Goal: Task Accomplishment & Management: Manage account settings

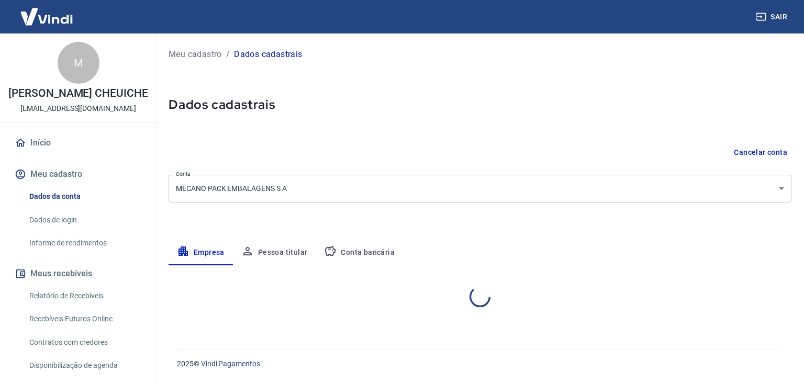
select select "SP"
select select "business"
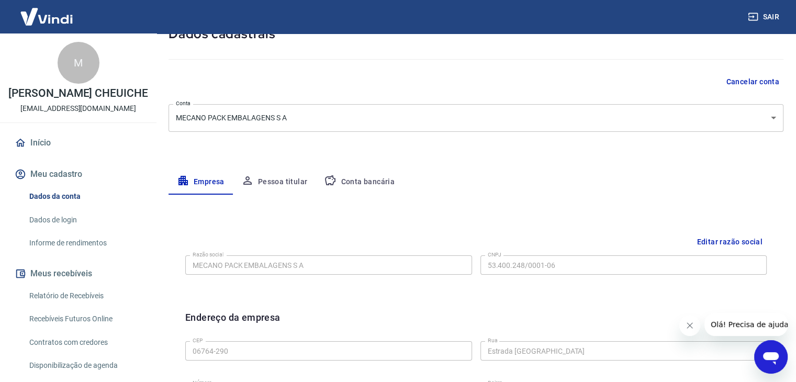
scroll to position [59, 0]
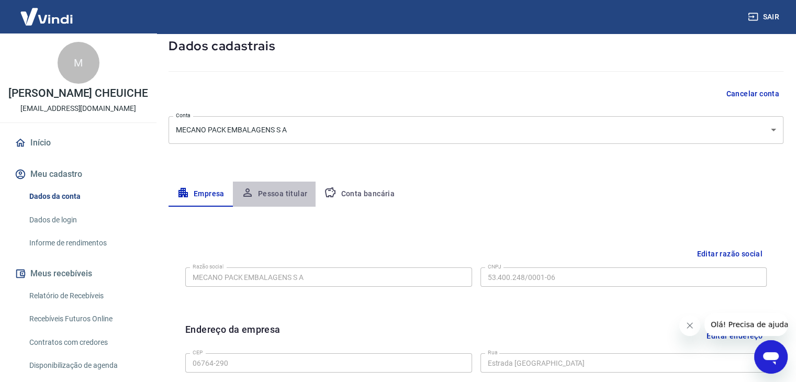
click at [274, 190] on button "Pessoa titular" at bounding box center [274, 194] width 83 height 25
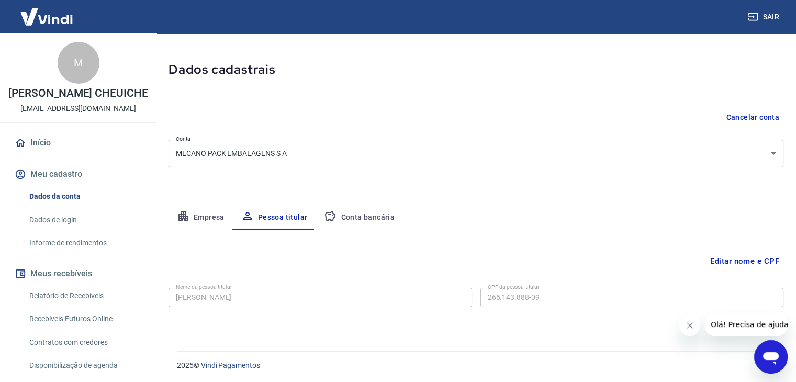
scroll to position [36, 0]
click at [354, 209] on button "Conta bancária" at bounding box center [359, 216] width 87 height 25
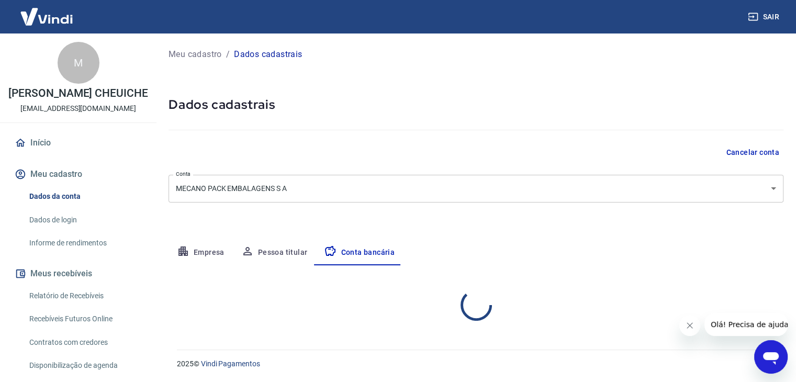
scroll to position [0, 0]
select select "1"
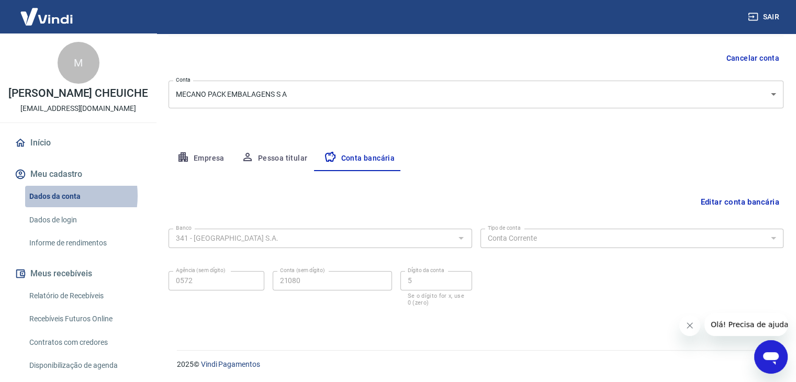
click at [48, 207] on link "Dados da conta" at bounding box center [84, 196] width 119 height 21
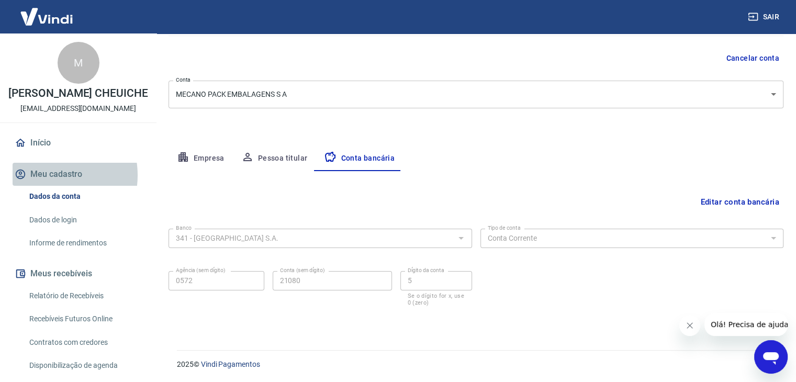
click at [48, 186] on button "Meu cadastro" at bounding box center [78, 174] width 131 height 23
click at [57, 230] on link "Dados de login" at bounding box center [84, 219] width 119 height 21
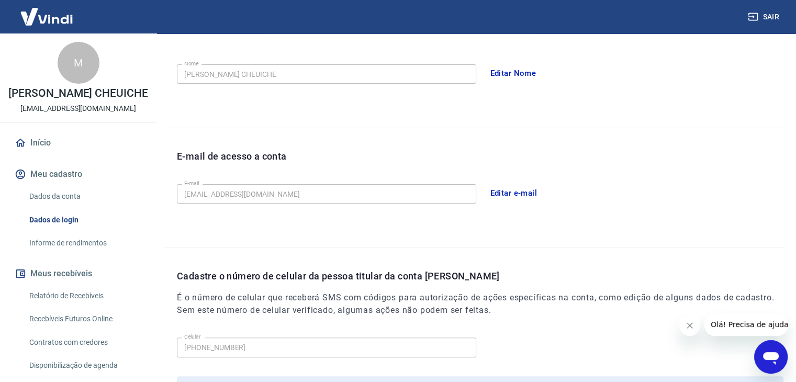
scroll to position [183, 0]
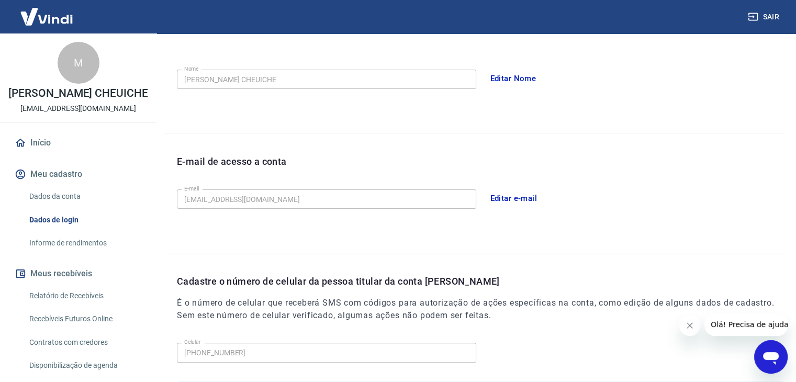
click at [502, 199] on button "Editar e-mail" at bounding box center [514, 198] width 59 height 22
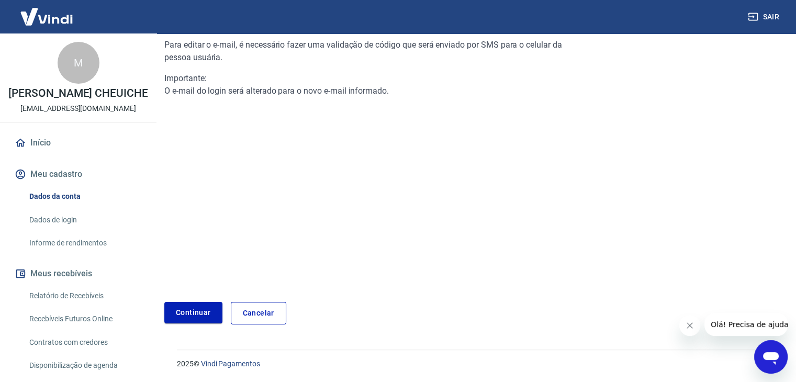
scroll to position [110, 0]
click at [194, 315] on link "Continuar" at bounding box center [193, 313] width 58 height 21
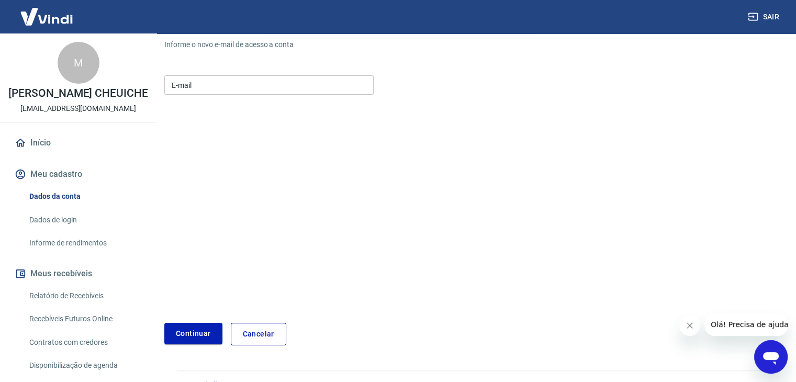
scroll to position [130, 0]
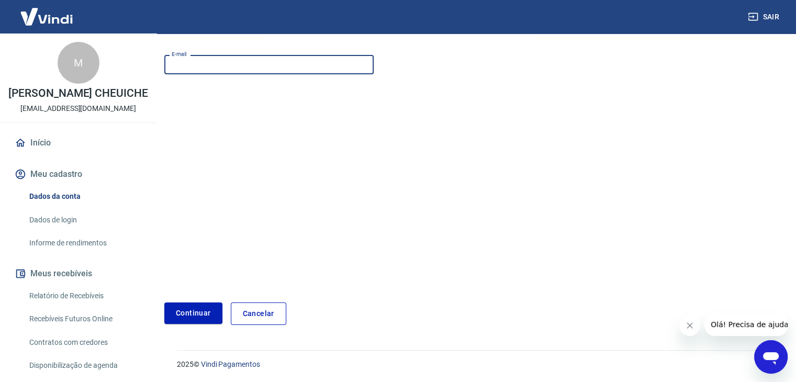
click at [195, 66] on input "E-mail" at bounding box center [268, 64] width 209 height 19
type input "[EMAIL_ADDRESS][DOMAIN_NAME]"
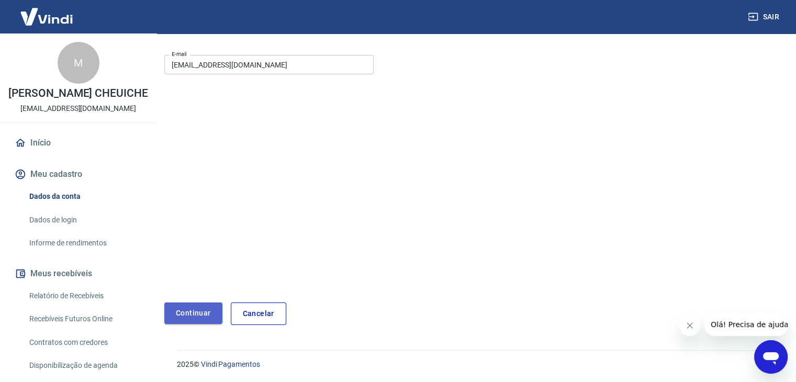
click at [186, 320] on button "Continuar" at bounding box center [193, 313] width 58 height 21
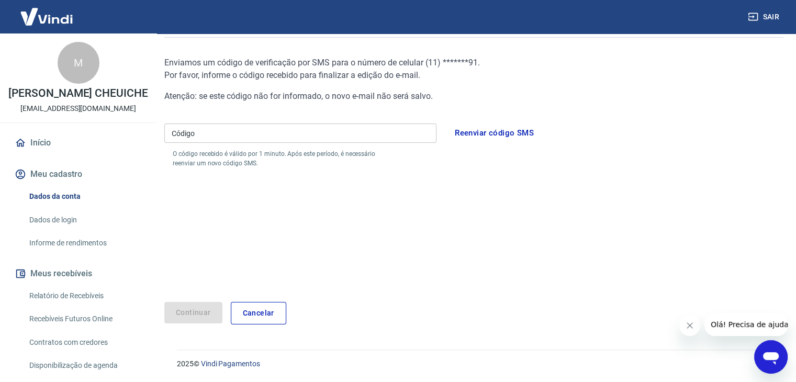
scroll to position [92, 0]
click at [202, 142] on input "Código" at bounding box center [300, 133] width 272 height 19
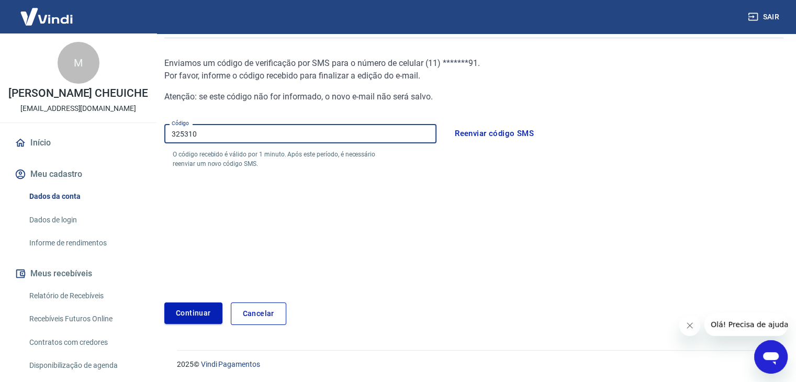
type input "325310"
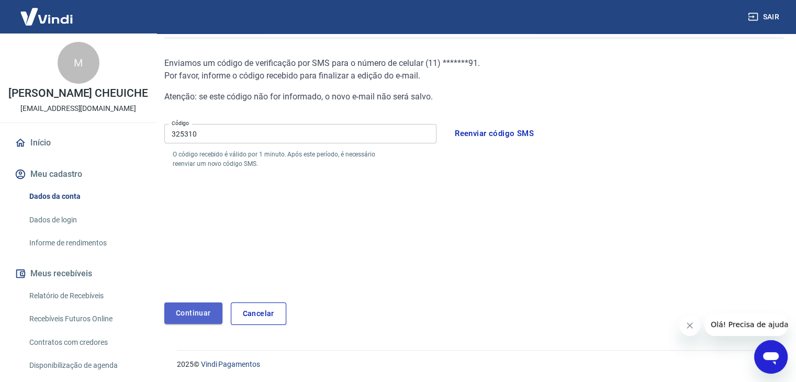
click at [187, 309] on button "Continuar" at bounding box center [193, 313] width 58 height 21
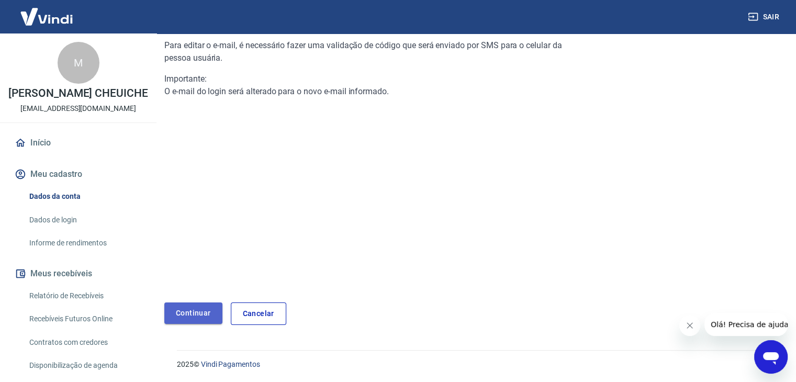
click at [212, 312] on link "Continuar" at bounding box center [193, 313] width 58 height 21
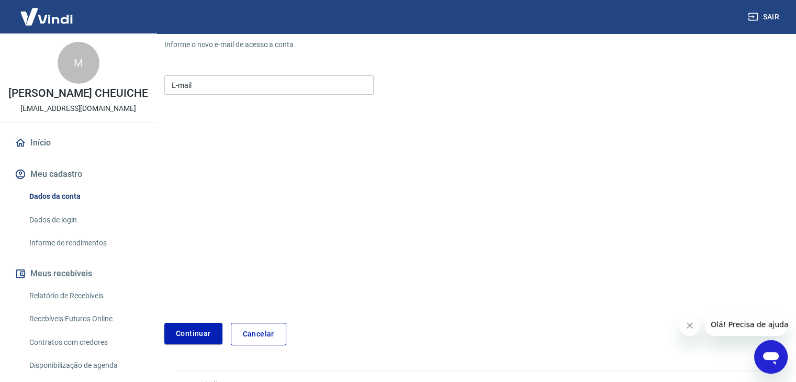
scroll to position [130, 0]
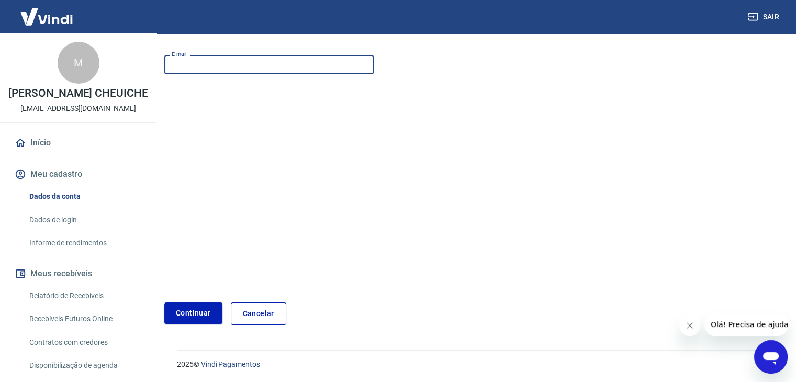
click at [186, 67] on input "E-mail" at bounding box center [268, 64] width 209 height 19
type input "c"
click at [75, 230] on link "Dados de login" at bounding box center [84, 219] width 119 height 21
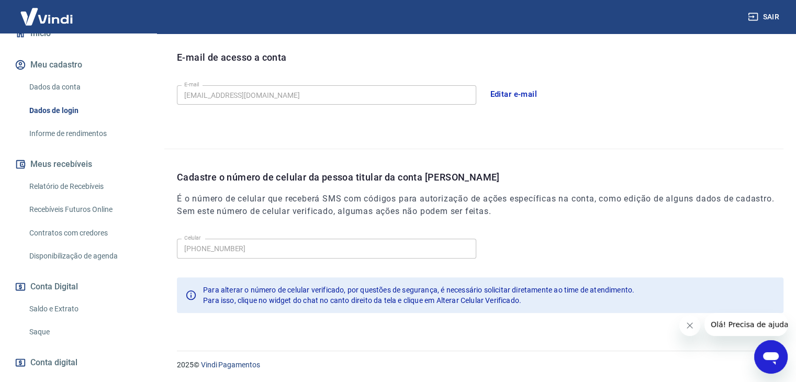
scroll to position [157, 0]
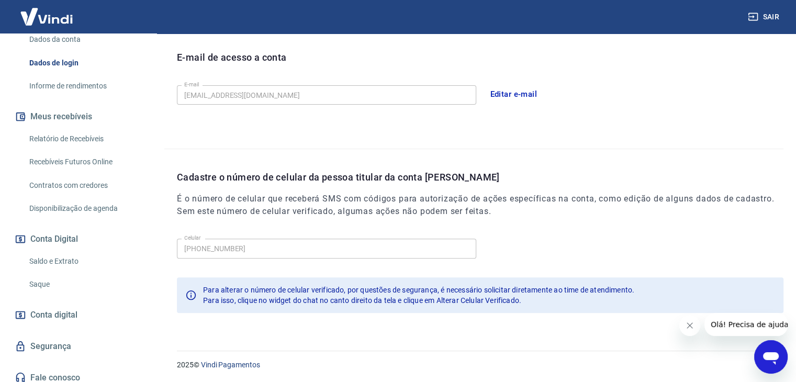
click at [77, 97] on link "Informe de rendimentos" at bounding box center [84, 85] width 119 height 21
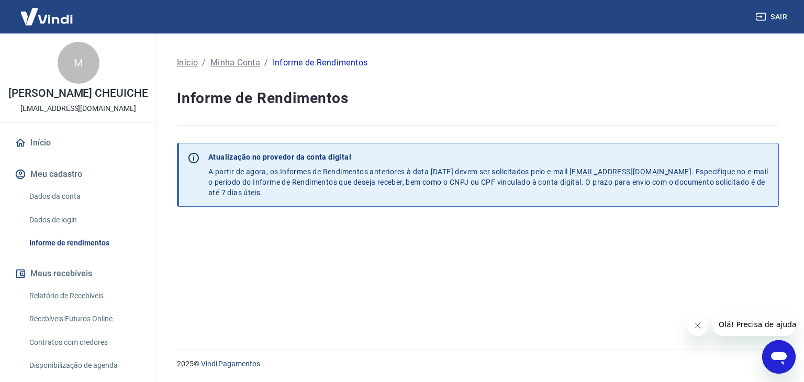
click at [69, 231] on link "Dados de login" at bounding box center [84, 219] width 119 height 21
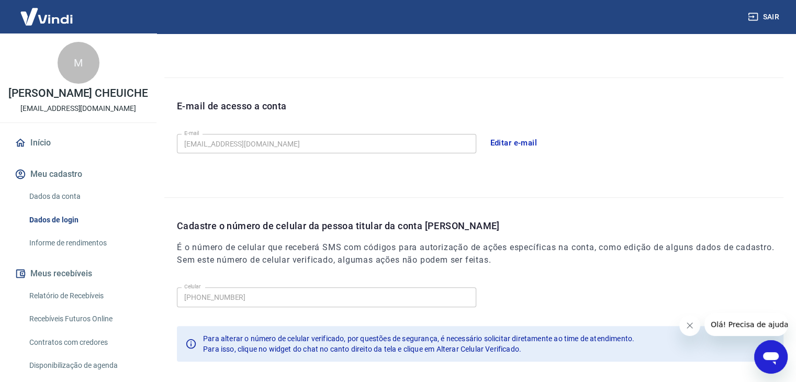
scroll to position [262, 0]
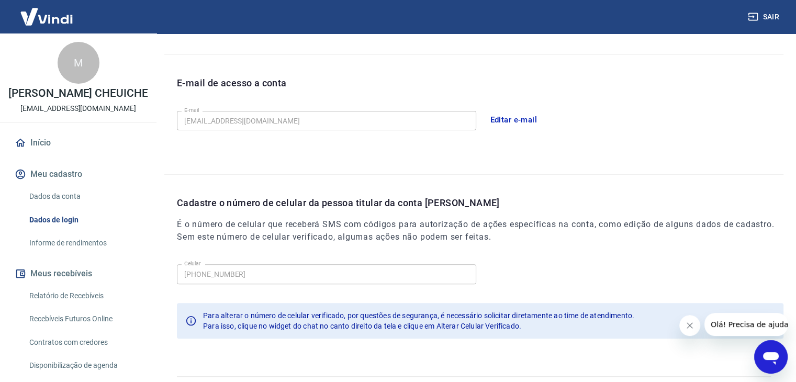
click at [530, 117] on button "Editar e-mail" at bounding box center [514, 120] width 59 height 22
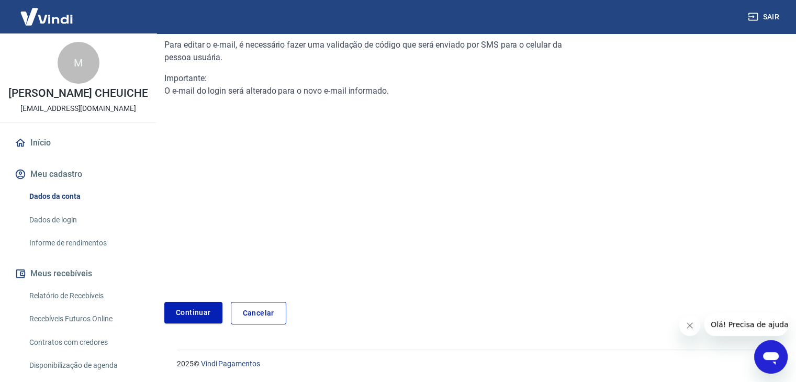
scroll to position [84, 0]
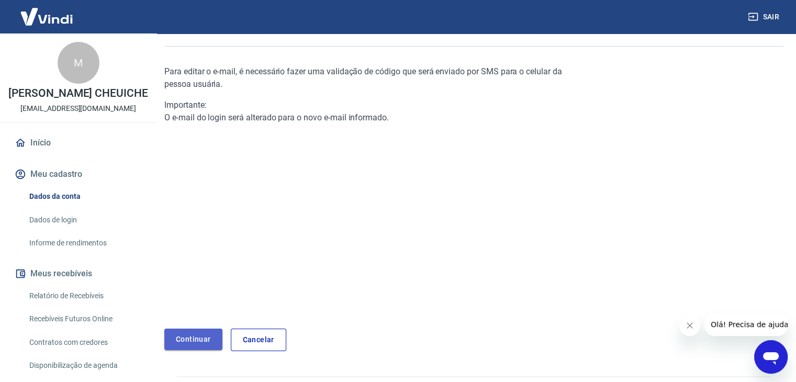
click at [177, 338] on link "Continuar" at bounding box center [193, 339] width 58 height 21
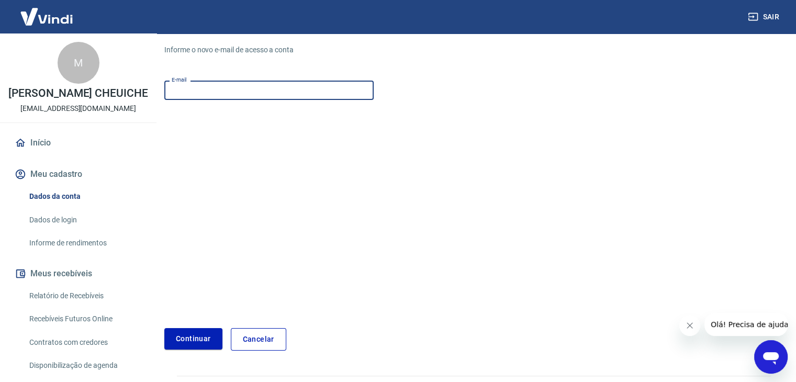
click at [241, 87] on input "E-mail" at bounding box center [268, 90] width 209 height 19
type input "[EMAIL_ADDRESS][DOMAIN_NAME]"
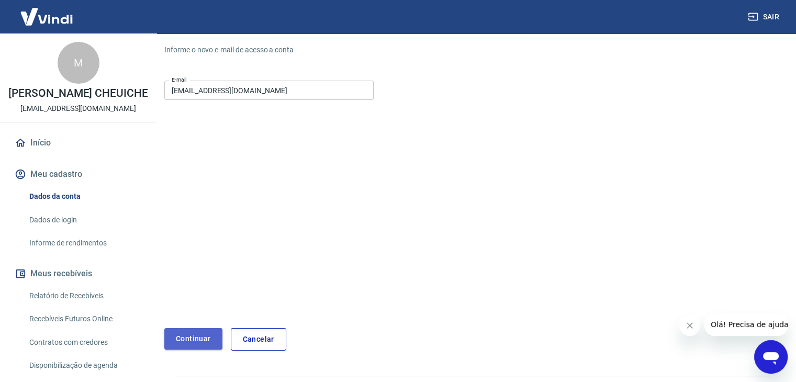
click at [188, 340] on button "Continuar" at bounding box center [193, 338] width 58 height 21
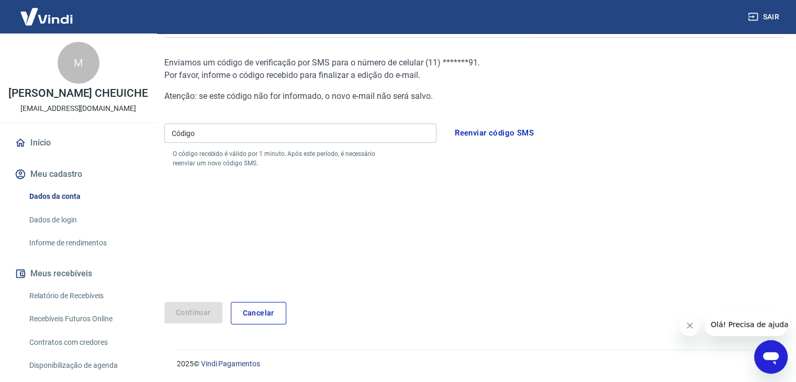
scroll to position [66, 0]
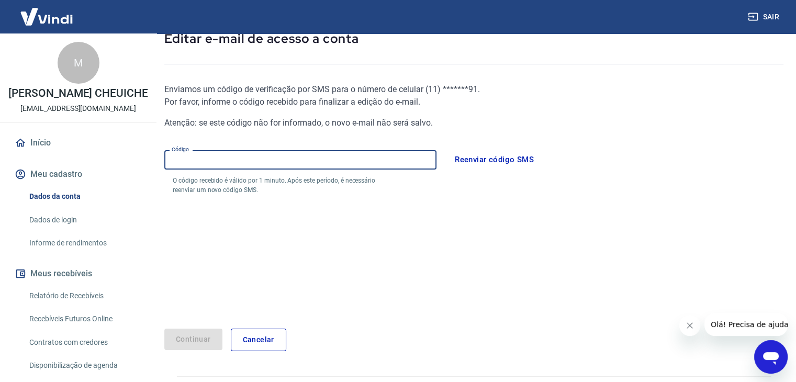
click at [209, 161] on input "Código" at bounding box center [300, 159] width 272 height 19
type input "376703"
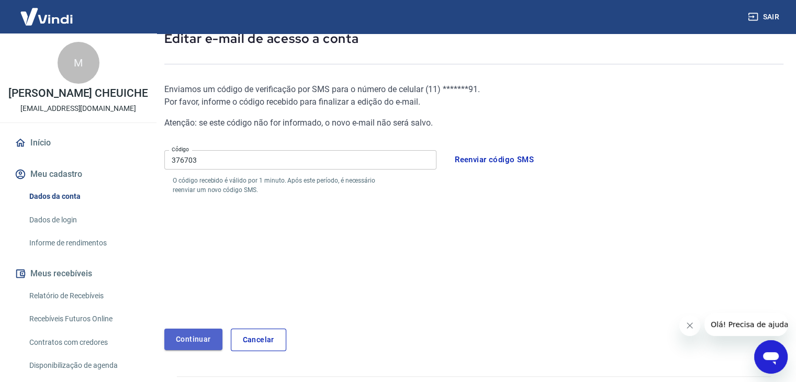
click at [189, 342] on button "Continuar" at bounding box center [193, 339] width 58 height 21
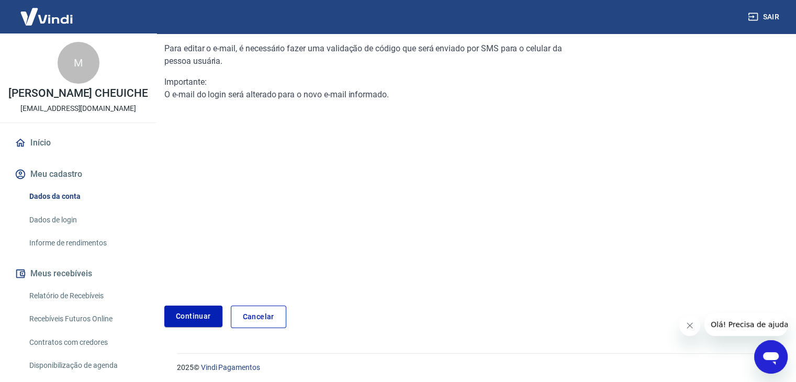
scroll to position [110, 0]
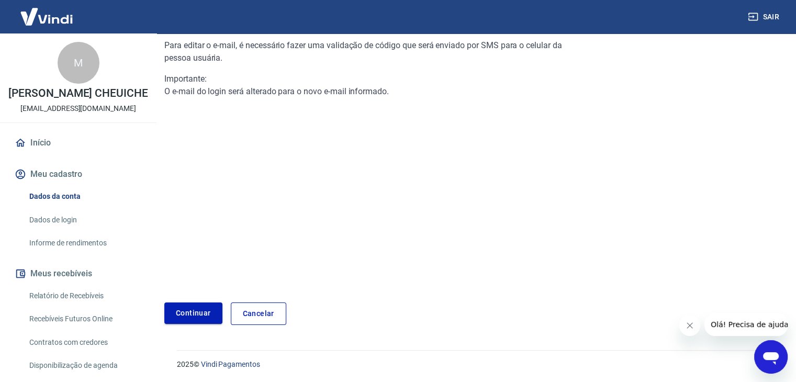
click at [187, 312] on link "Continuar" at bounding box center [193, 313] width 58 height 21
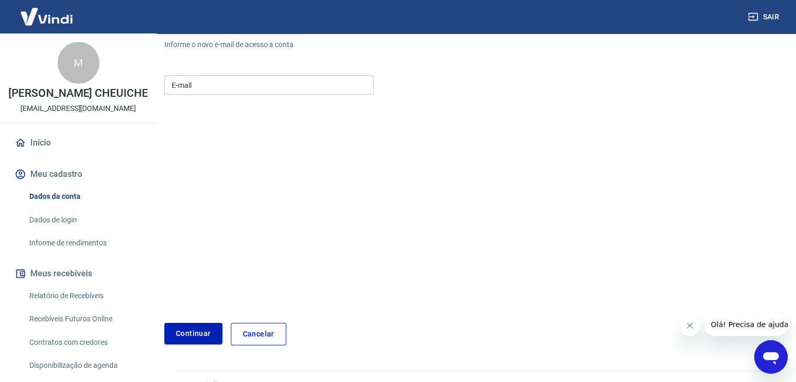
scroll to position [130, 0]
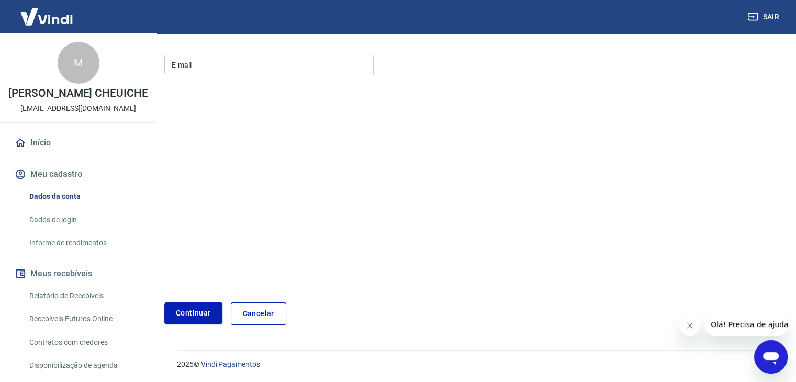
click at [207, 61] on input "E-mail" at bounding box center [268, 64] width 209 height 19
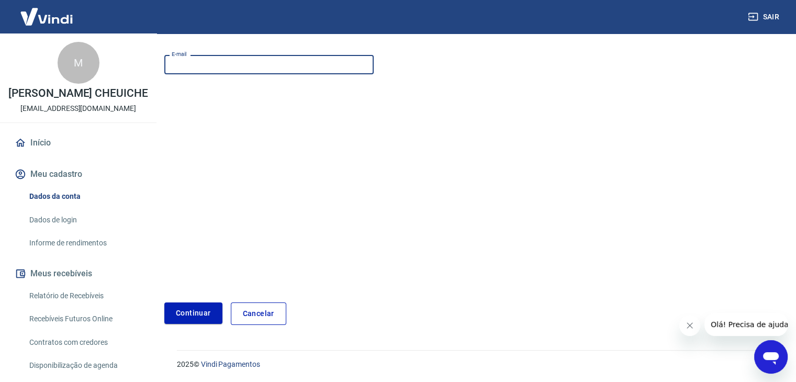
type input "[EMAIL_ADDRESS][DOMAIN_NAME]"
click at [207, 306] on button "Continuar" at bounding box center [193, 313] width 58 height 21
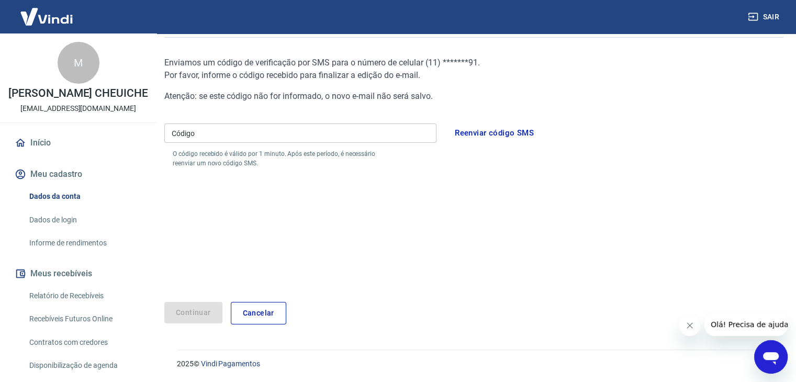
scroll to position [92, 0]
click at [209, 137] on input "Código" at bounding box center [300, 133] width 272 height 19
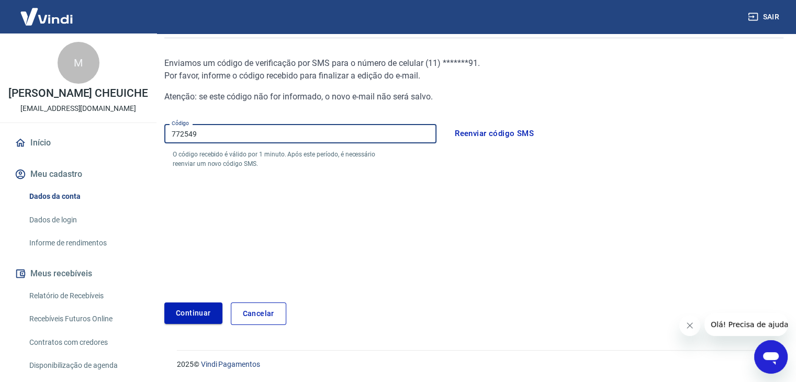
type input "772549"
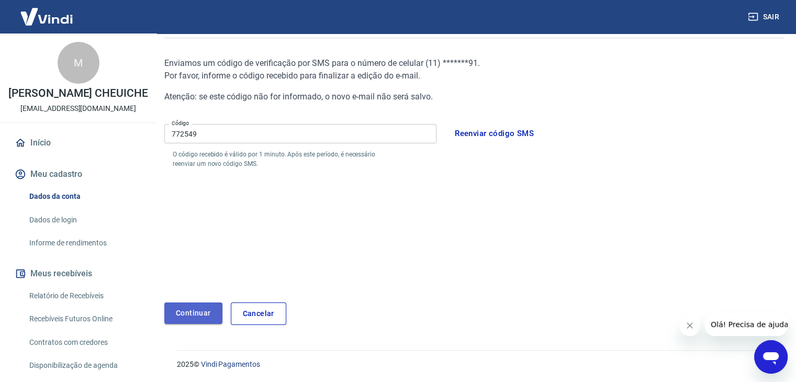
click at [193, 308] on button "Continuar" at bounding box center [193, 313] width 58 height 21
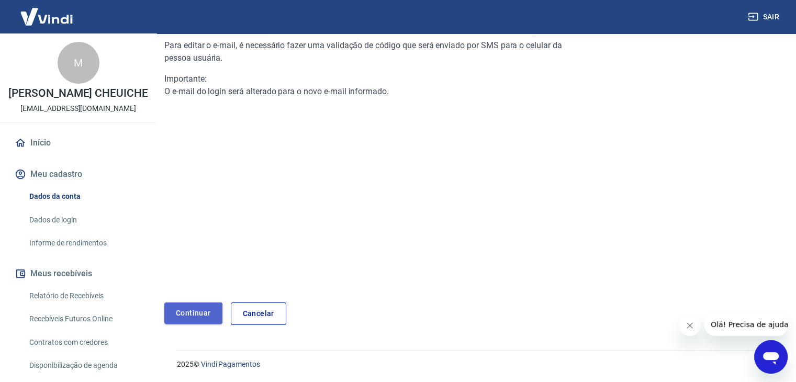
click at [194, 318] on link "Continuar" at bounding box center [193, 313] width 58 height 21
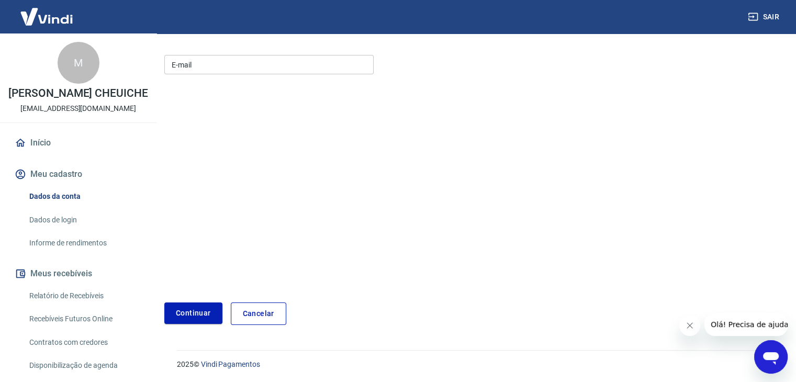
click at [64, 231] on link "Dados de login" at bounding box center [84, 219] width 119 height 21
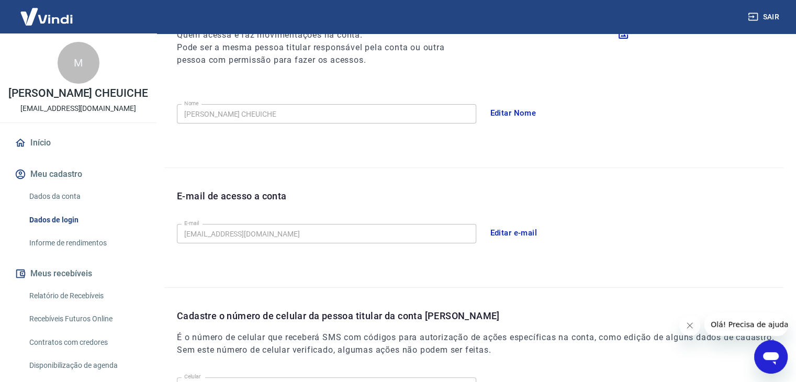
scroll to position [130, 0]
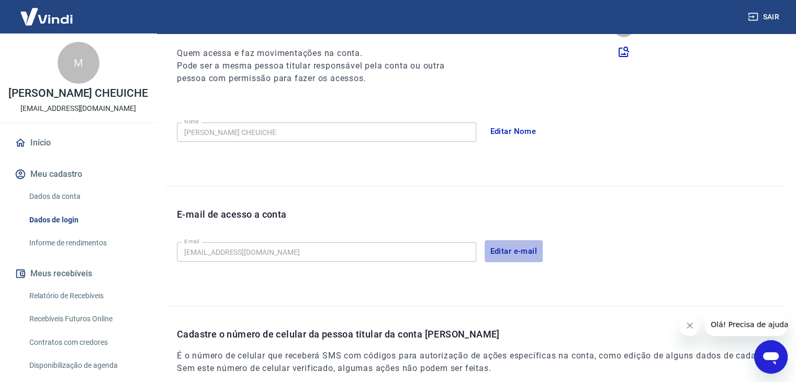
click at [515, 250] on button "Editar e-mail" at bounding box center [514, 251] width 59 height 22
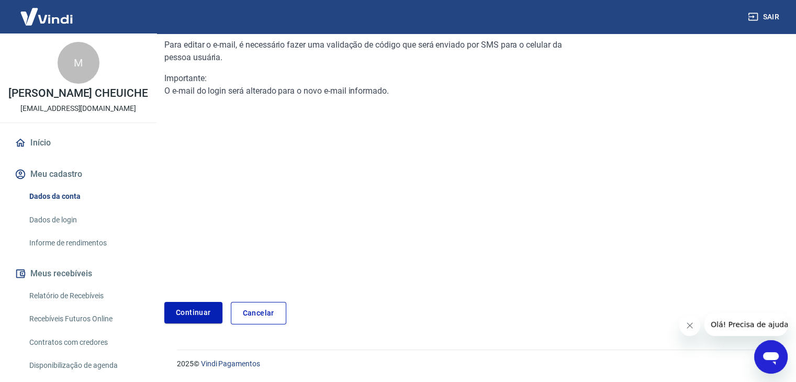
scroll to position [110, 0]
click at [195, 303] on link "Continuar" at bounding box center [193, 313] width 58 height 21
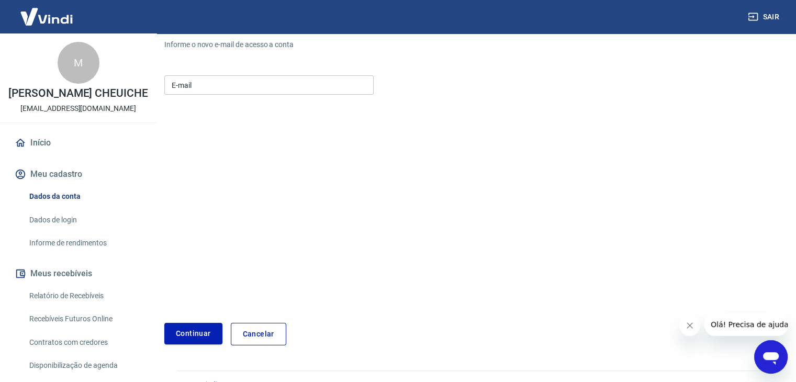
scroll to position [130, 0]
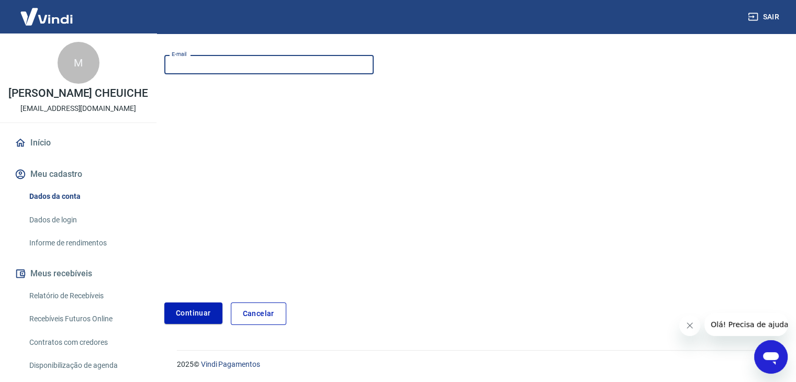
click at [208, 63] on input "E-mail" at bounding box center [268, 64] width 209 height 19
type input "[EMAIL_ADDRESS][DOMAIN_NAME]"
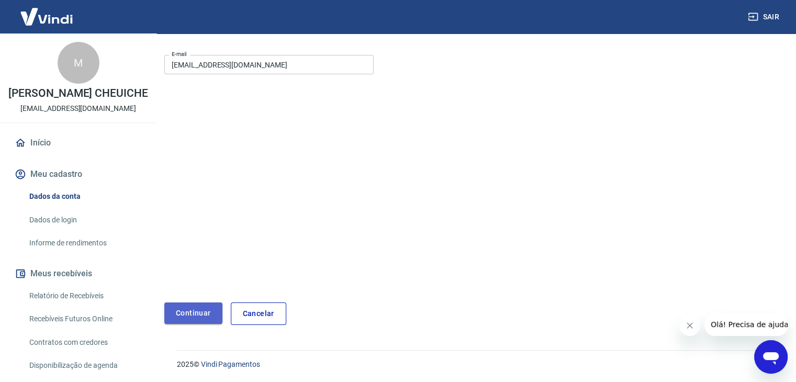
click at [189, 309] on button "Continuar" at bounding box center [193, 313] width 58 height 21
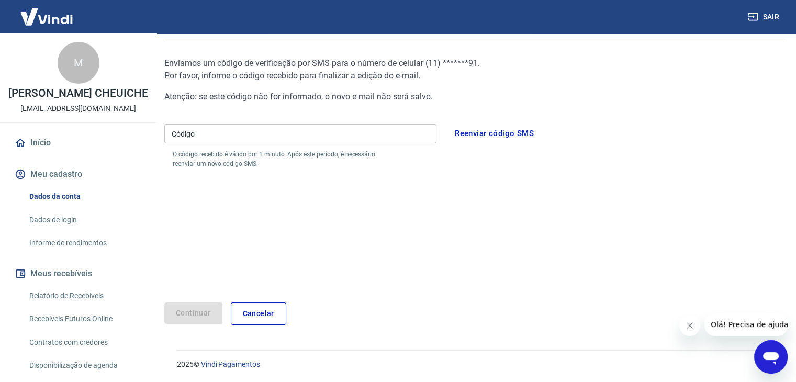
click at [248, 128] on input "Código" at bounding box center [300, 133] width 272 height 19
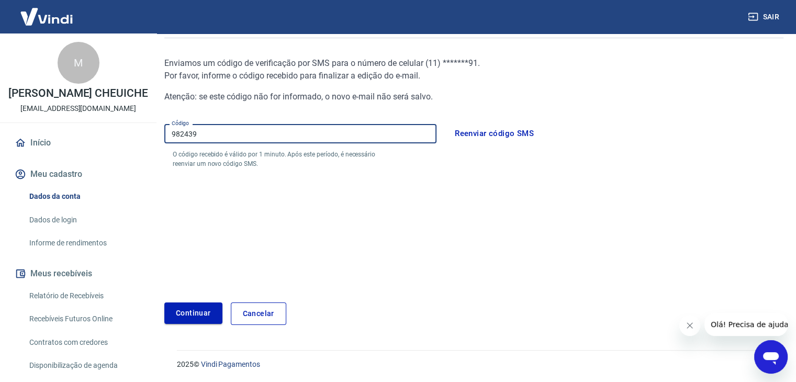
type input "982439"
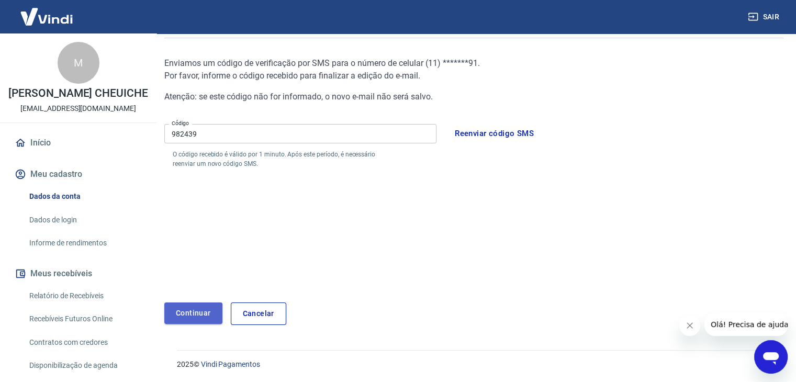
click at [180, 309] on button "Continuar" at bounding box center [193, 313] width 58 height 21
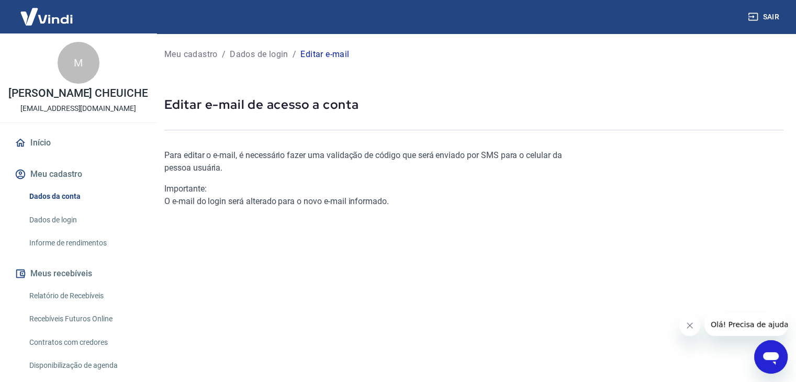
click at [771, 361] on icon "Abrir janela de mensagens" at bounding box center [771, 357] width 19 height 19
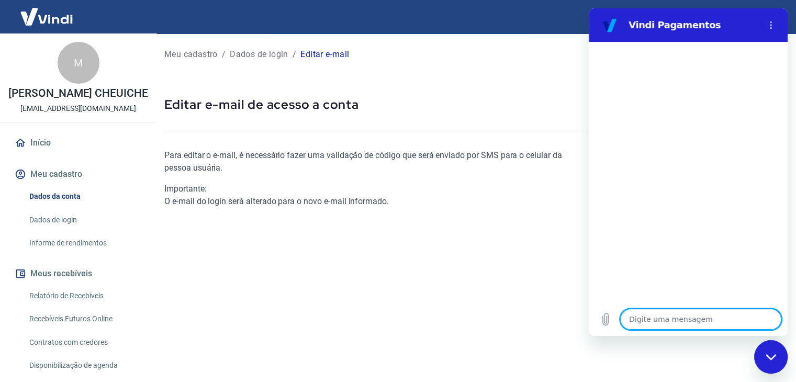
click at [630, 322] on textarea at bounding box center [700, 319] width 161 height 21
type textarea "O"
type textarea "x"
type textarea "Ol"
type textarea "x"
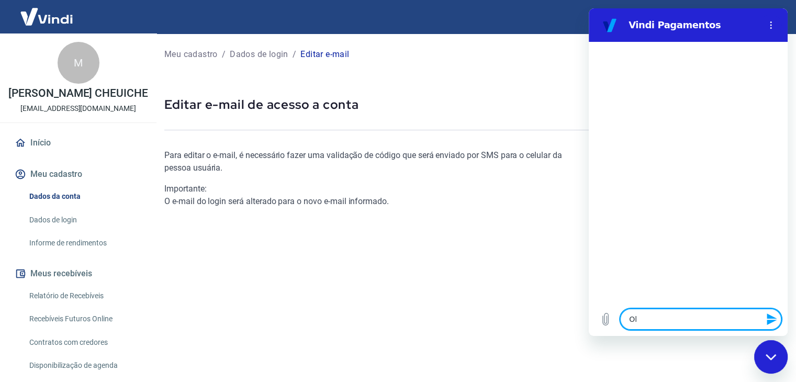
type textarea "Olá"
type textarea "x"
type textarea "Olá"
type textarea "x"
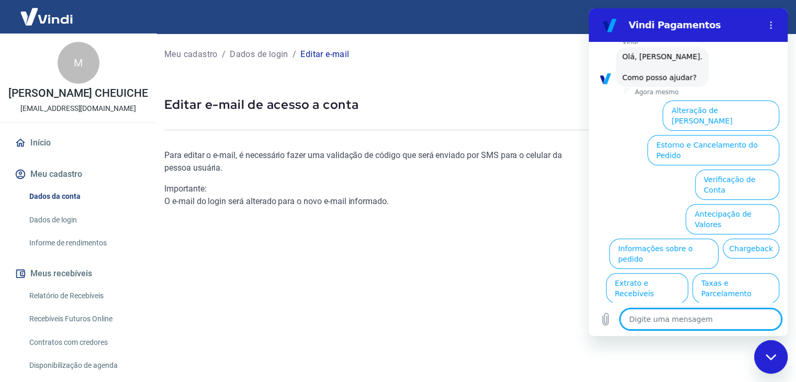
scroll to position [61, 0]
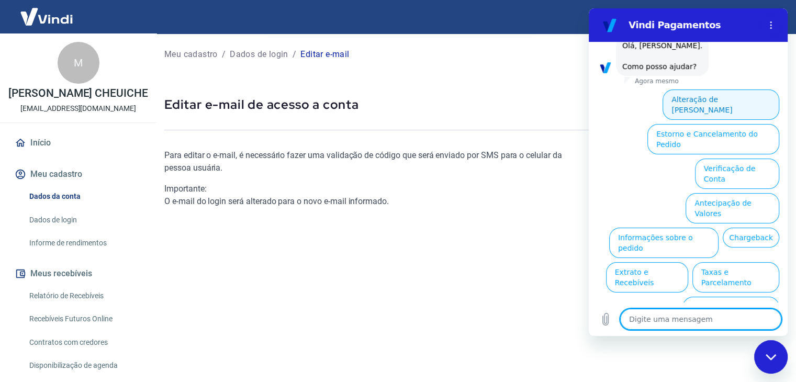
click at [687, 97] on button "Alteração de Dados Cadastrais" at bounding box center [721, 104] width 117 height 30
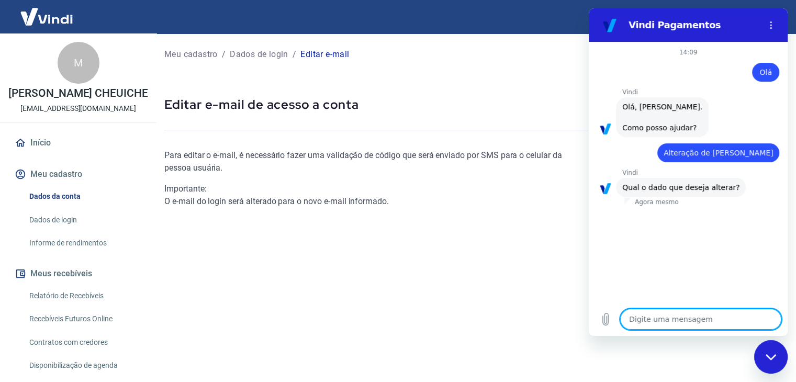
scroll to position [2, 0]
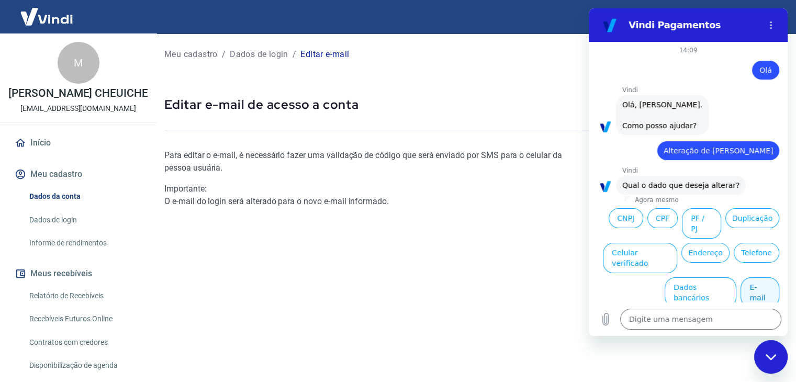
click at [752, 277] on button "E-mail" at bounding box center [760, 292] width 39 height 30
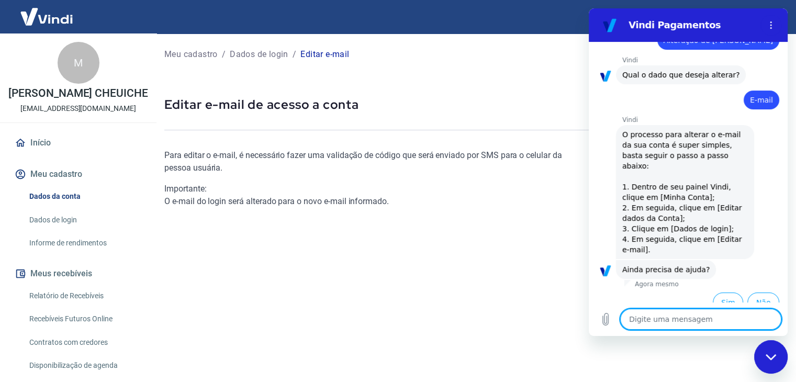
scroll to position [115, 0]
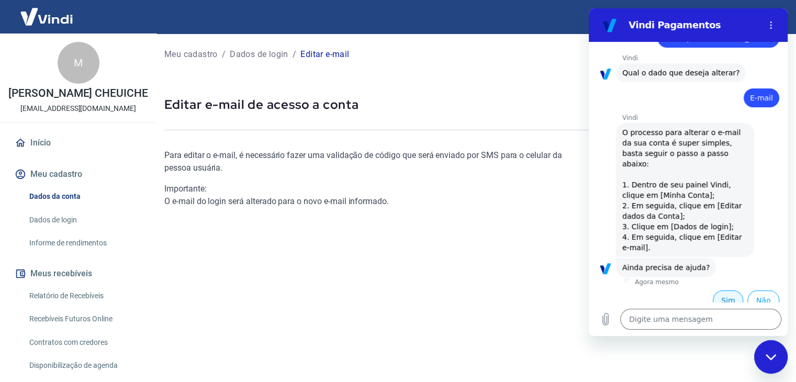
click at [722, 290] on button "Sim" at bounding box center [728, 300] width 30 height 20
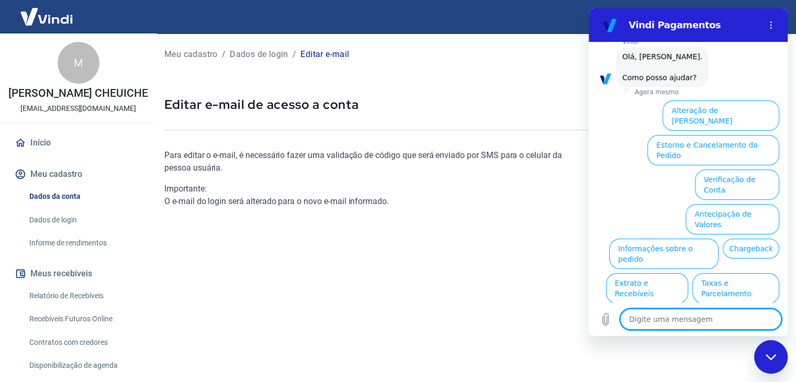
scroll to position [386, 0]
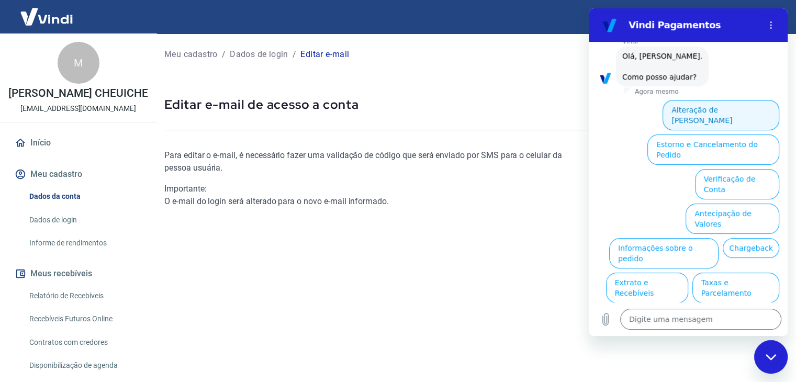
click at [743, 100] on button "Alteração de Dados Cadastrais" at bounding box center [721, 115] width 117 height 30
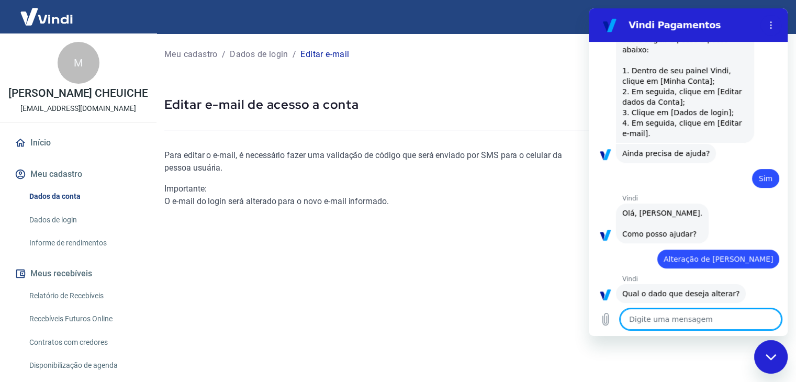
scroll to position [327, 0]
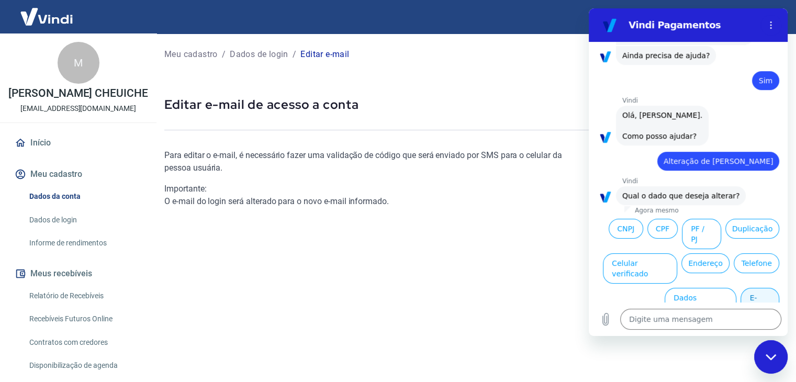
click at [748, 288] on button "E-mail" at bounding box center [760, 303] width 39 height 30
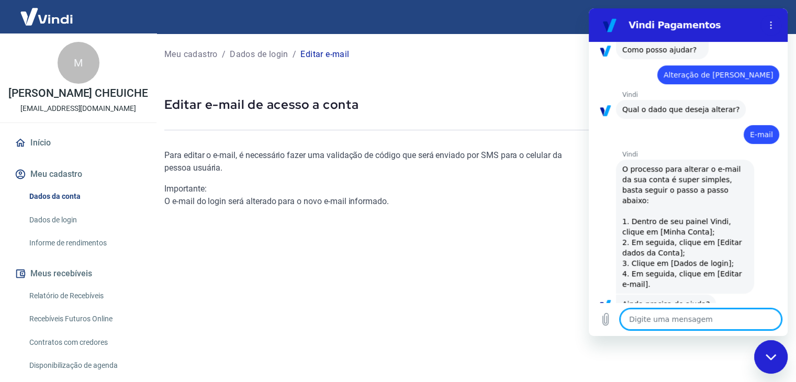
scroll to position [439, 0]
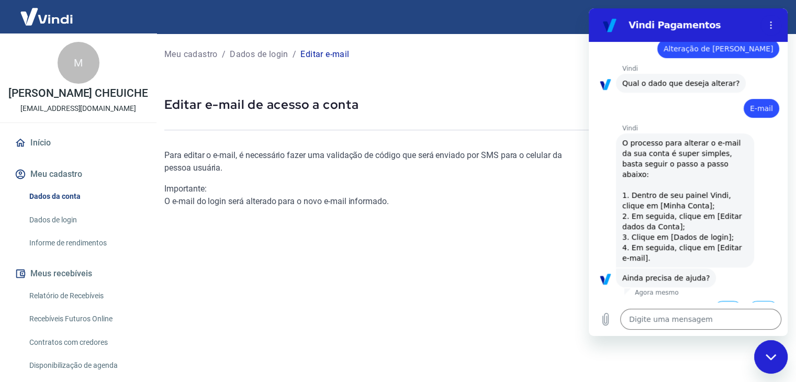
click at [724, 301] on button "Sim" at bounding box center [728, 311] width 30 height 20
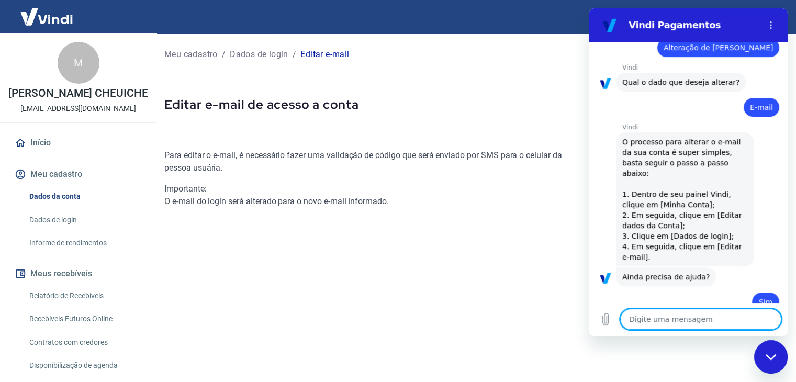
type textarea "x"
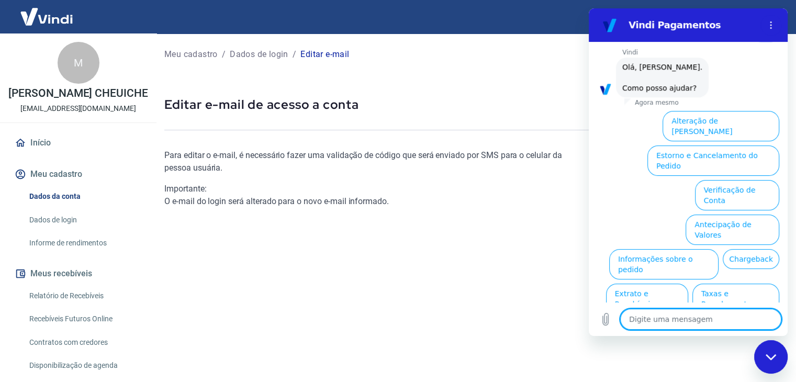
scroll to position [710, 0]
click at [639, 317] on textarea at bounding box center [700, 319] width 161 height 21
type textarea "N"
type textarea "x"
type textarea "Nã"
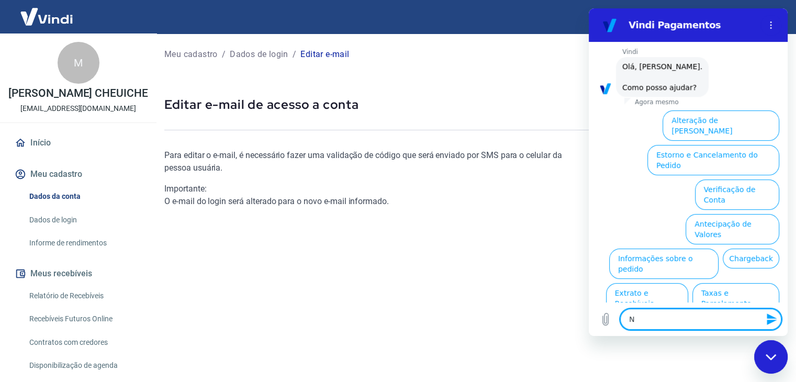
type textarea "x"
type textarea "Não"
type textarea "x"
type textarea "Não"
type textarea "x"
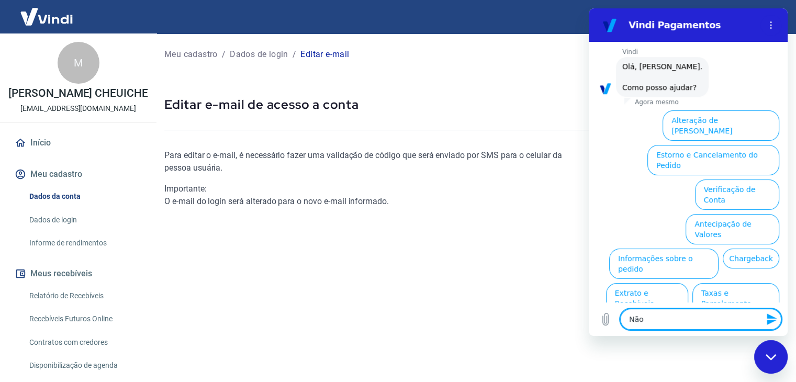
type textarea "Não e"
type textarea "x"
type textarea "Não es"
type textarea "x"
type textarea "Não est"
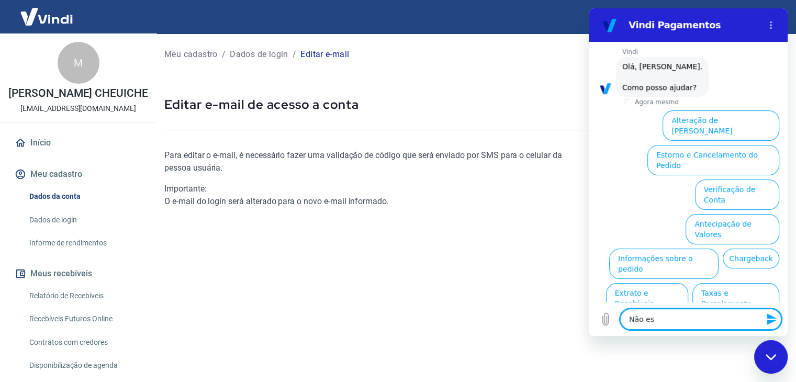
type textarea "x"
type textarea "Não esto"
type textarea "x"
type textarea "Não estou"
type textarea "x"
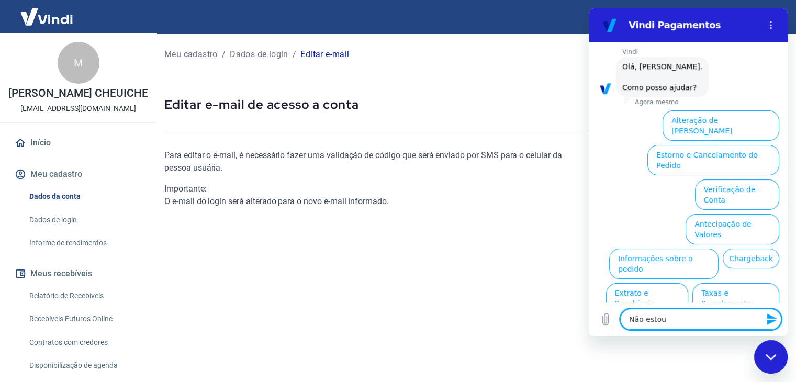
type textarea "Não estou"
type textarea "x"
type textarea "Não estou c"
type textarea "x"
type textarea "Não estou co"
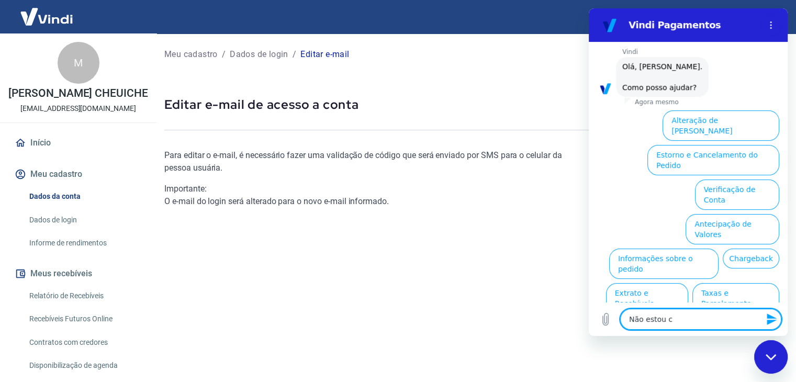
type textarea "x"
type textarea "Não estou con"
type textarea "x"
type textarea "Não estou cons"
type textarea "x"
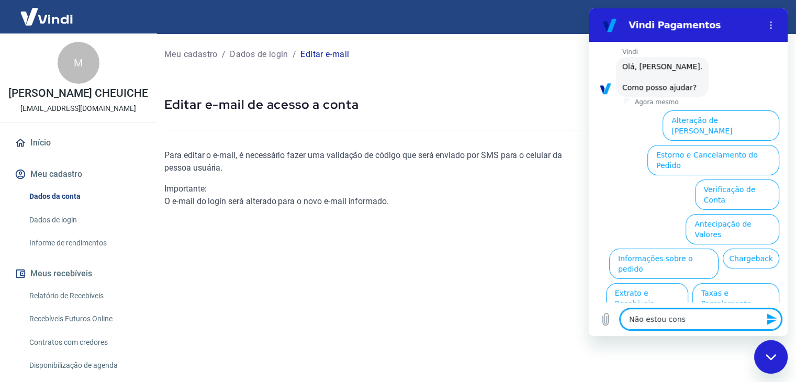
type textarea "Não estou conse"
type textarea "x"
type textarea "Não estou conseg"
type textarea "x"
type textarea "Não estou consegu"
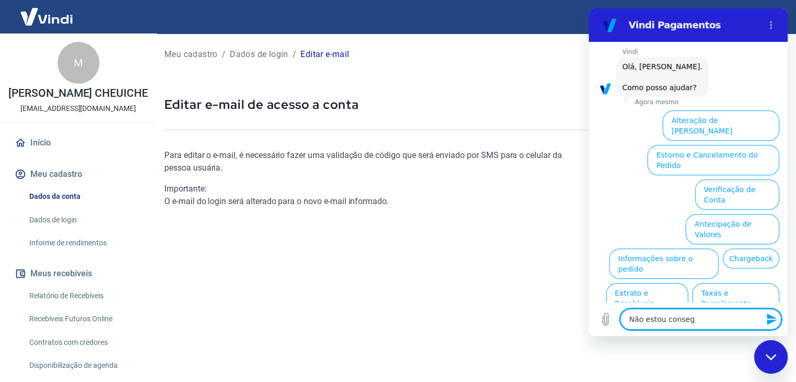
type textarea "x"
type textarea "Não estou consegui"
type textarea "x"
type textarea "Não estou conseguim"
type textarea "x"
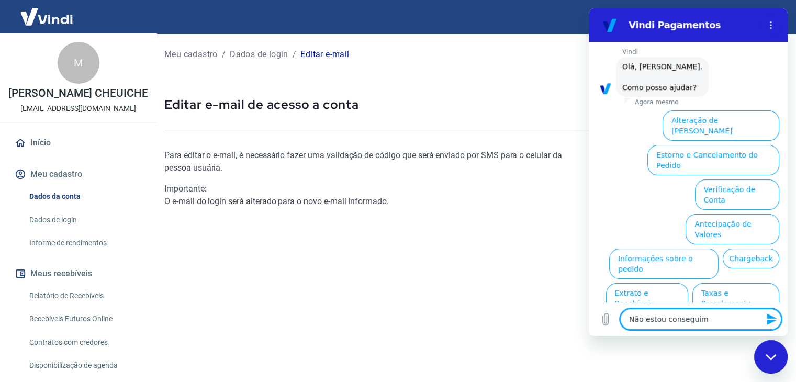
type textarea "Não estou consegui"
type textarea "x"
type textarea "Não estou conseguin"
type textarea "x"
type textarea "Não estou conseguind"
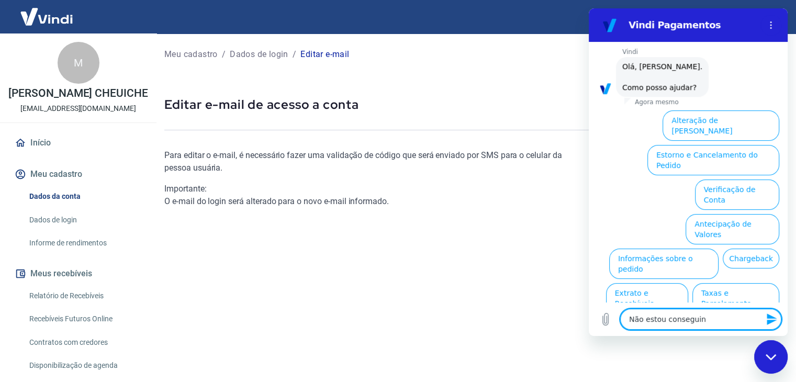
type textarea "x"
type textarea "Não estou conseguindo"
type textarea "x"
type textarea "Não estou conseguindo"
type textarea "x"
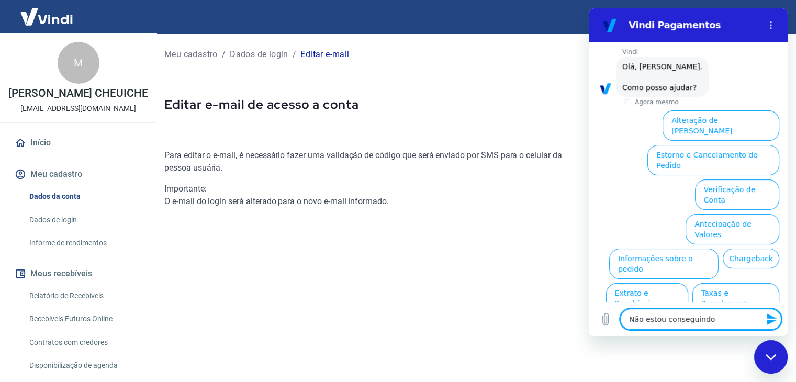
type textarea "Não estou conseguindo m"
type textarea "x"
type textarea "Não estou conseguindo mu"
type textarea "x"
type textarea "Não estou conseguindo mud"
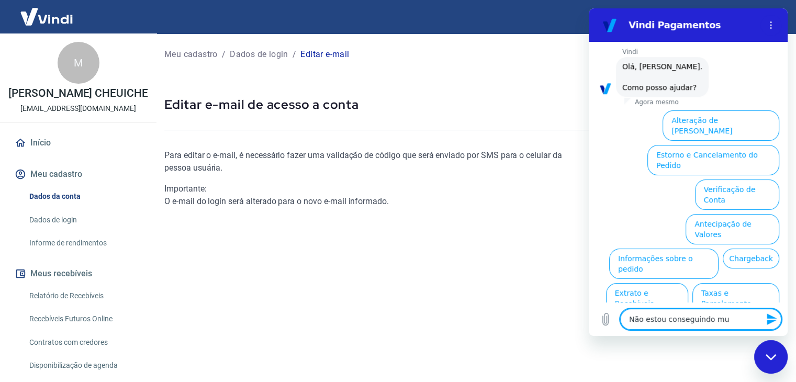
type textarea "x"
type textarea "Não estou conseguindo muda"
type textarea "x"
type textarea "Não estou conseguindo mudar"
type textarea "x"
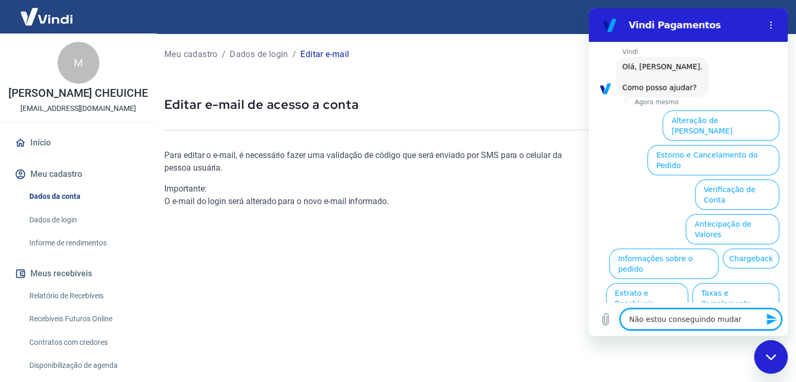
type textarea "Não estou conseguindo mudar"
type textarea "x"
type textarea "Não estou conseguindo mudar o"
type textarea "x"
type textarea "Não estou conseguindo mudar o"
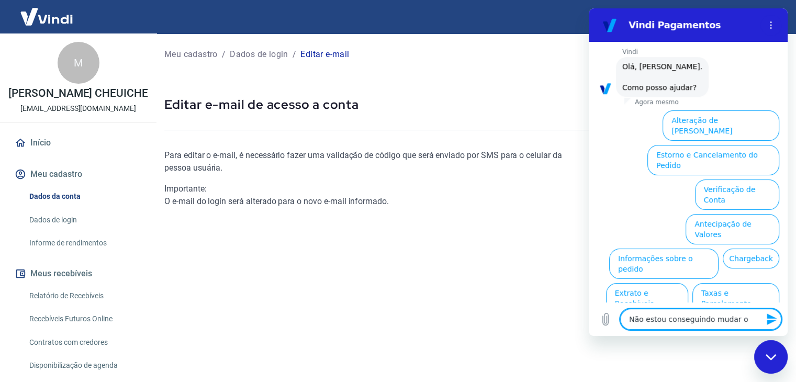
type textarea "x"
type textarea "Não estou conseguindo mudar o E"
type textarea "x"
type textarea "Não estou conseguindo mudar o E-"
type textarea "x"
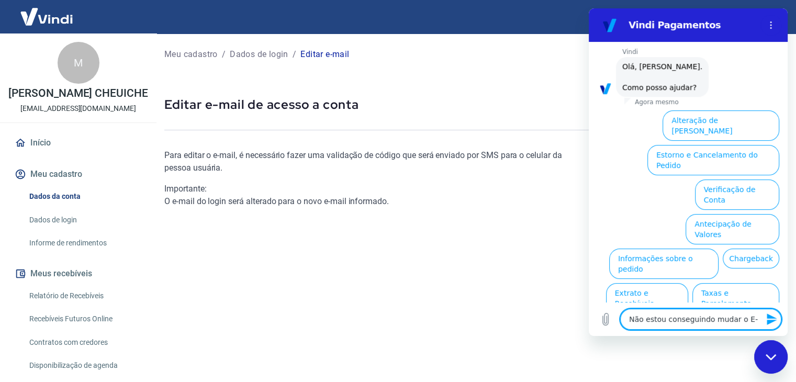
type textarea "Não estou conseguindo mudar o E-m"
type textarea "x"
type textarea "Não estou conseguindo mudar o E-ma"
type textarea "x"
type textarea "Não estou conseguindo mudar o E-mai"
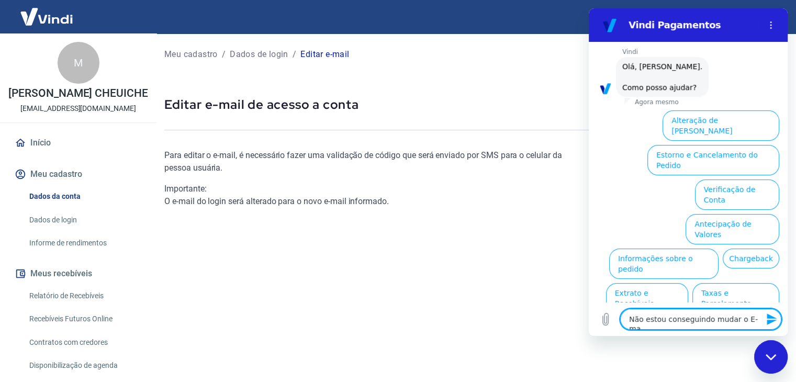
type textarea "x"
type textarea "Não estou conseguindo mudar o E-mail"
type textarea "x"
type textarea "Não estou conseguindo mudar o E-mail"
type textarea "x"
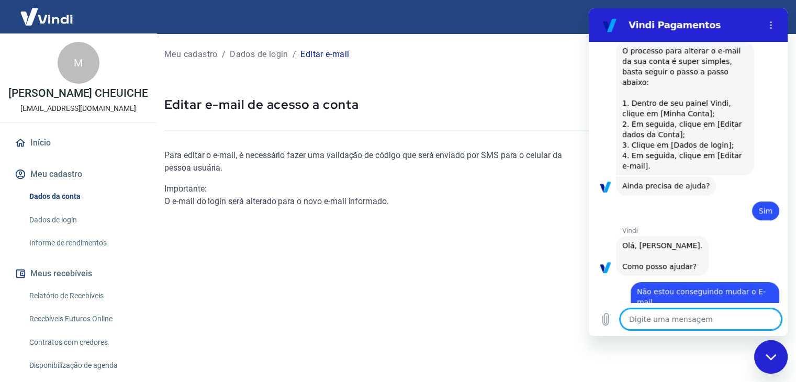
type textarea "x"
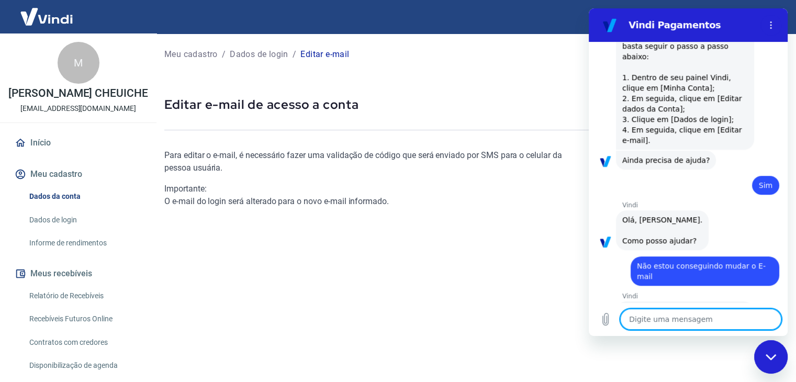
scroll to position [587, 0]
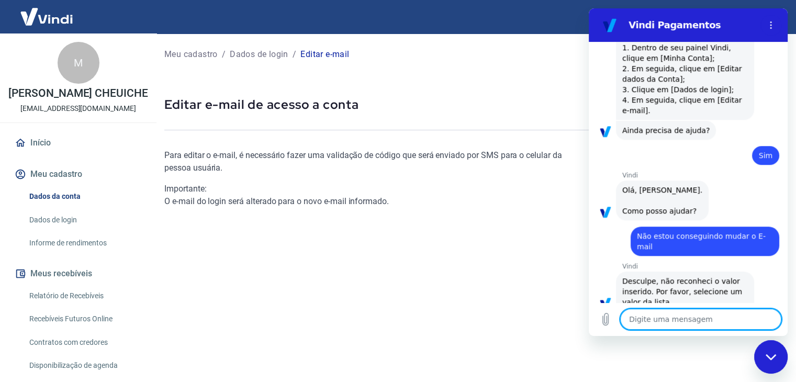
click at [696, 323] on textarea at bounding box center [700, 319] width 161 height 21
type textarea "o"
type textarea "x"
type textarea "ou"
type textarea "x"
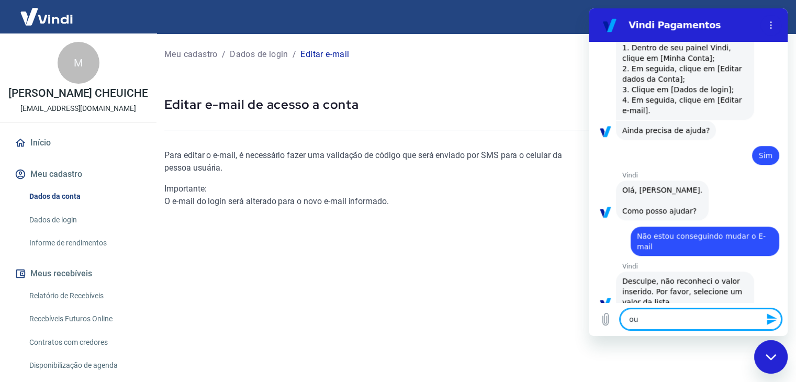
type textarea "out"
type textarea "x"
type textarea "outr"
type textarea "x"
type textarea "outra"
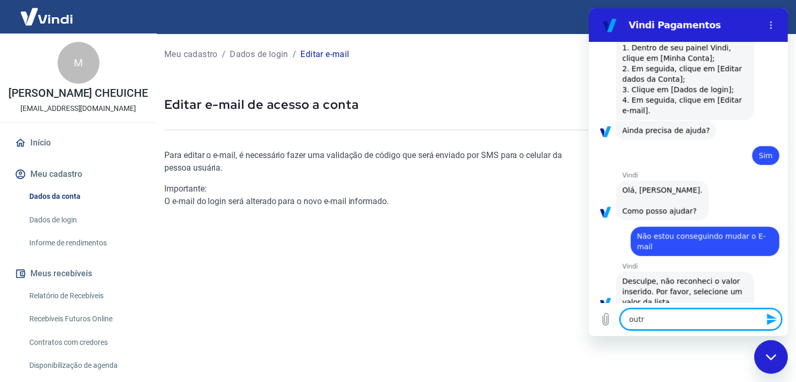
type textarea "x"
type textarea "outra"
type textarea "x"
type textarea "outra a"
type textarea "x"
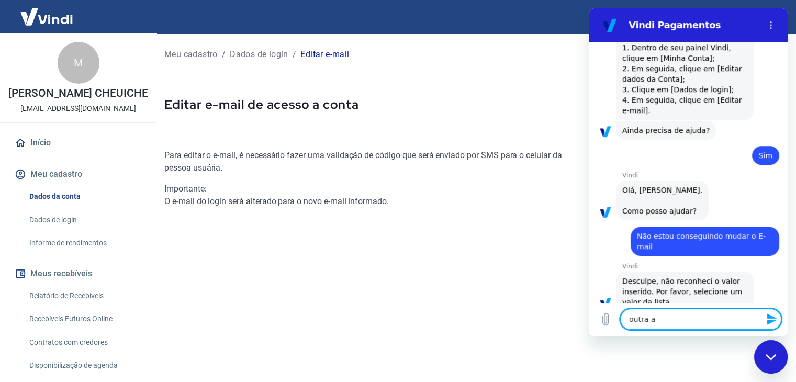
type textarea "outra"
type textarea "x"
type textarea "outra"
type textarea "x"
type textarea "outr"
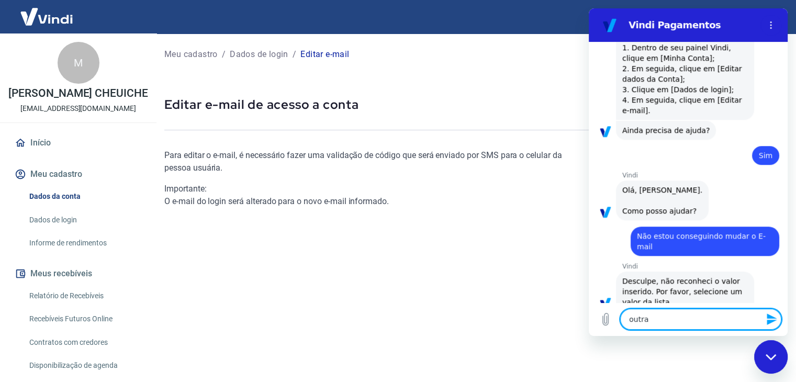
type textarea "x"
type textarea "outro"
type textarea "x"
type textarea "outro"
type textarea "x"
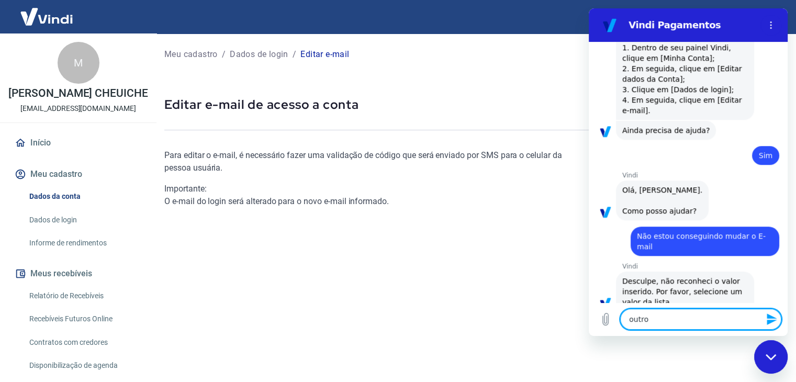
type textarea "outro a"
type textarea "x"
type textarea "outro as"
type textarea "x"
type textarea "outro ass"
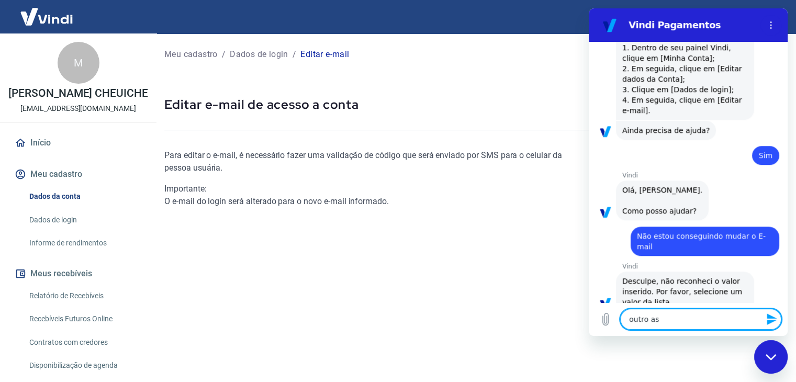
type textarea "x"
type textarea "outro assu"
type textarea "x"
type textarea "outro assun"
type textarea "x"
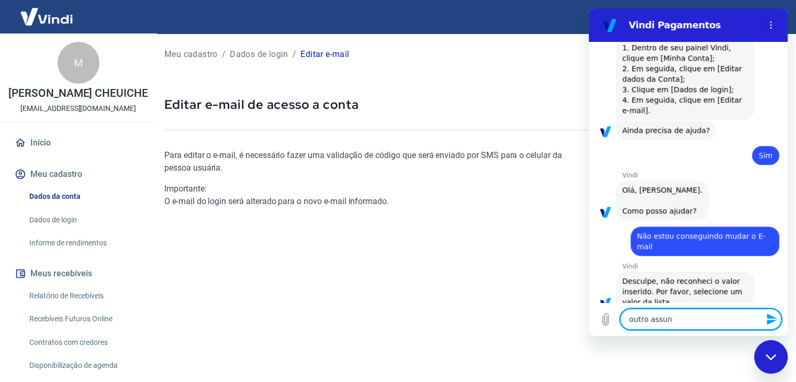
type textarea "outro assunt"
type textarea "x"
type textarea "outro assunto"
type textarea "x"
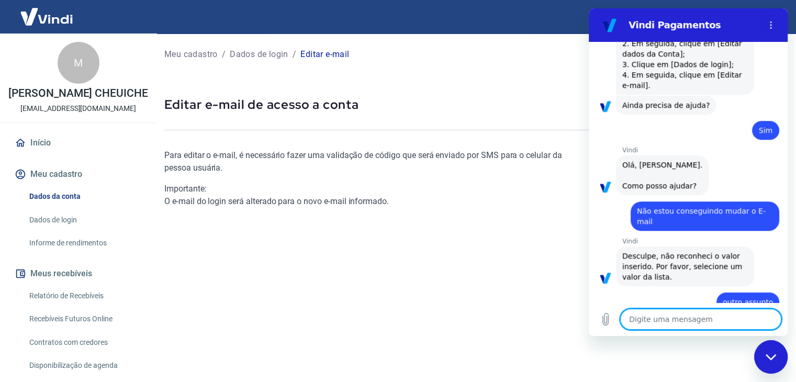
type textarea "x"
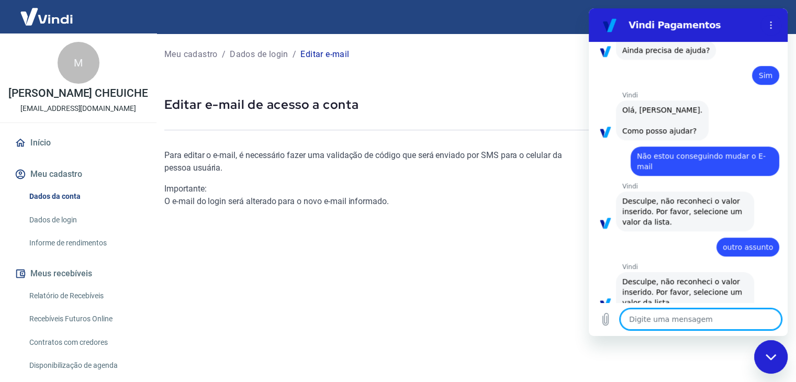
scroll to position [667, 0]
click at [683, 327] on textarea at bounding box center [700, 319] width 161 height 21
type textarea "A"
type textarea "x"
type textarea "A"
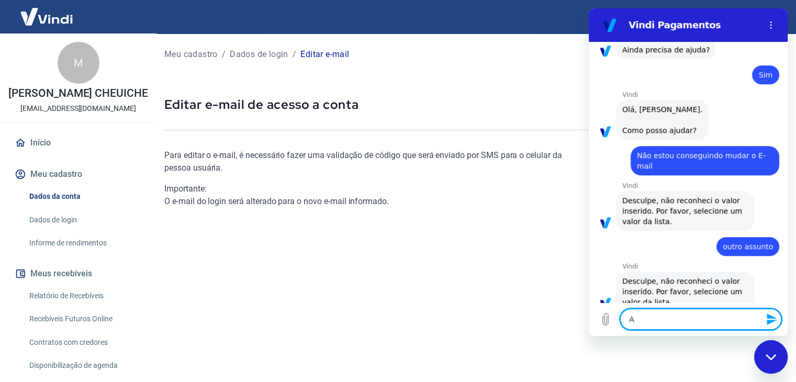
type textarea "x"
type textarea "A l"
type textarea "x"
type textarea "A li"
type textarea "x"
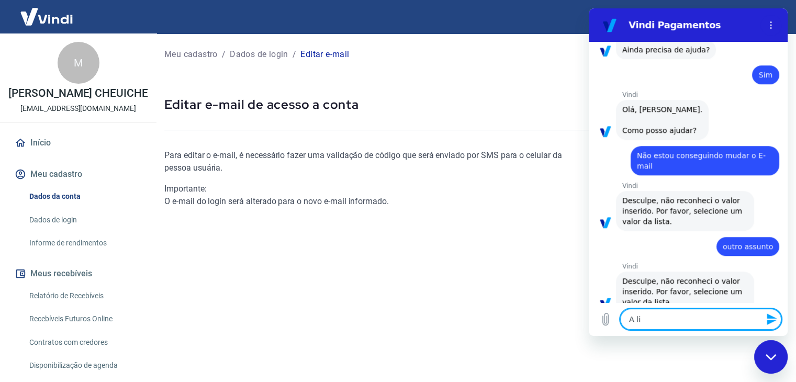
type textarea "A lis"
type textarea "x"
type textarea "A list"
type textarea "x"
type textarea "A lista"
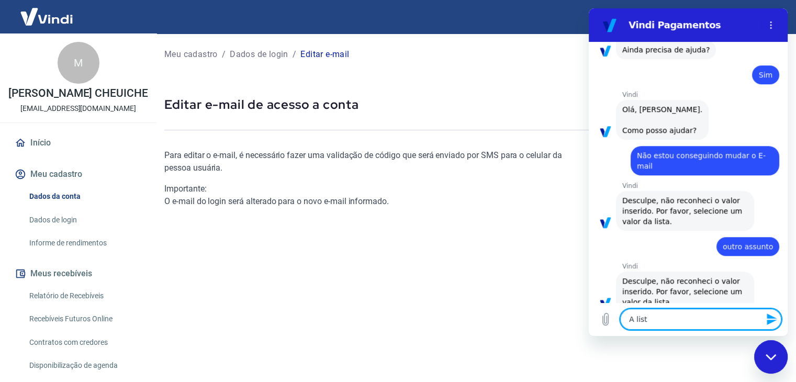
type textarea "x"
type textarea "A lista"
type textarea "x"
type textarea "A lista s"
type textarea "x"
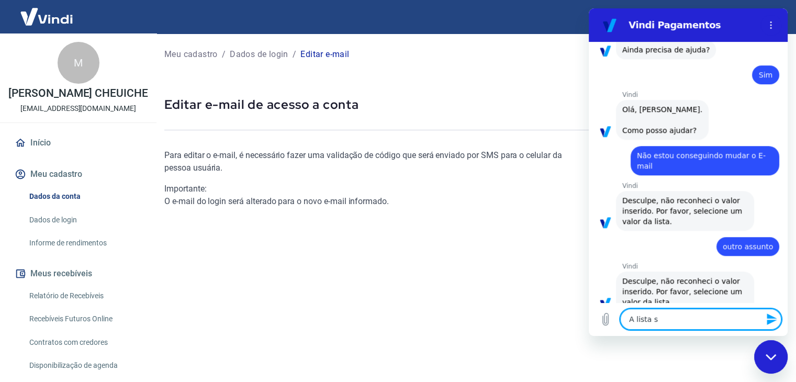
type textarea "A lista su"
type textarea "x"
type textarea "A lista sum"
type textarea "x"
type textarea "A lista sumi"
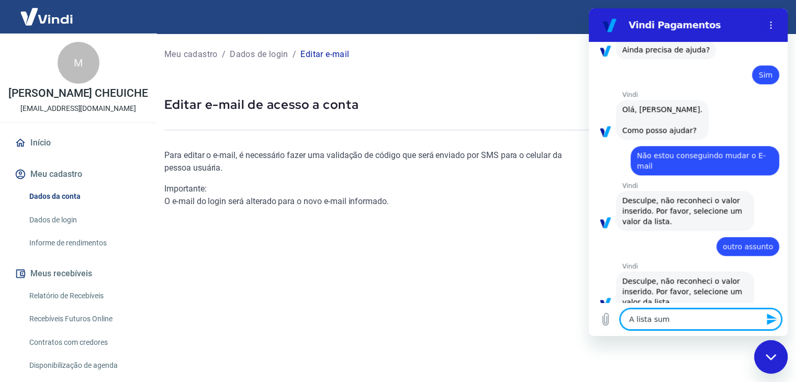
type textarea "x"
type textarea "A lista sumiu"
type textarea "x"
type textarea "A lista sumiu"
type textarea "x"
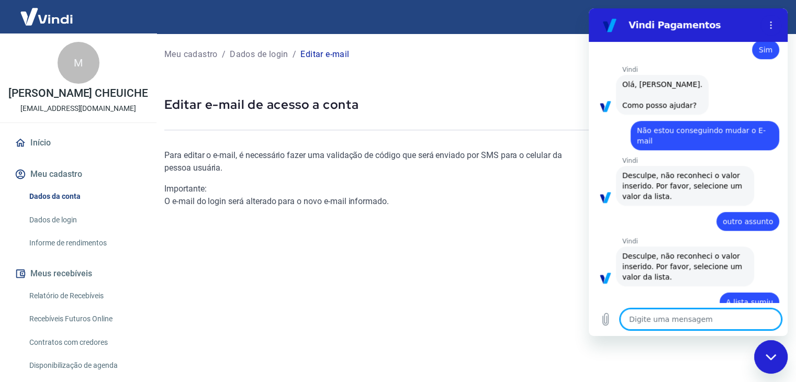
type textarea "x"
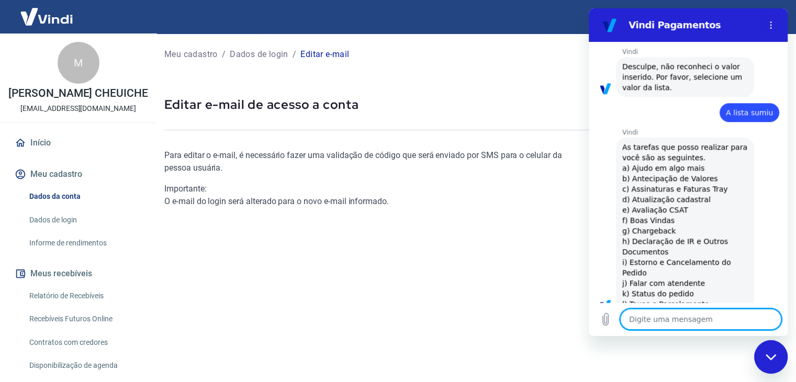
scroll to position [884, 0]
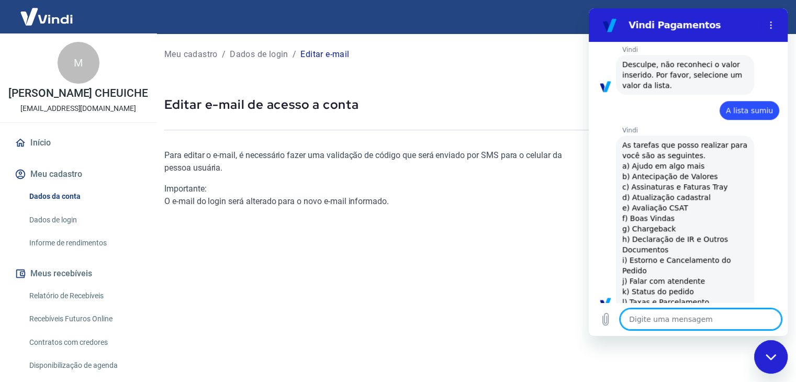
type textarea "d"
type textarea "x"
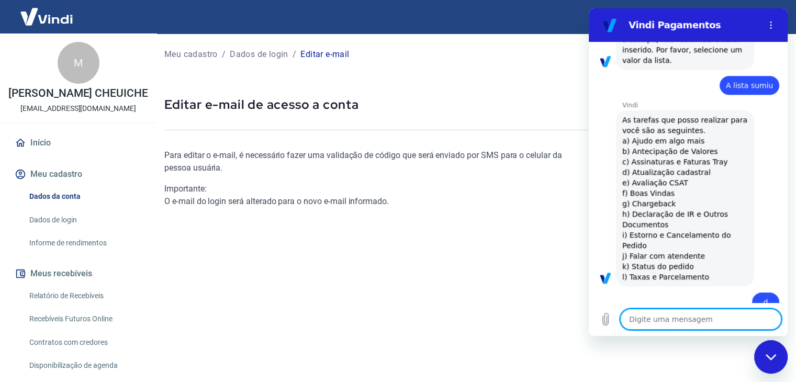
type textarea "x"
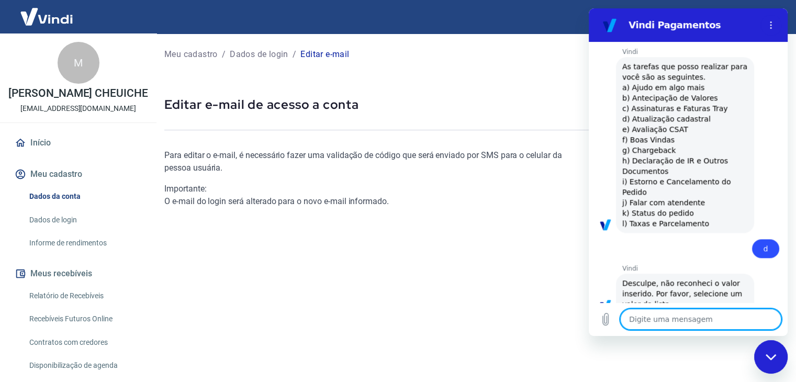
scroll to position [965, 0]
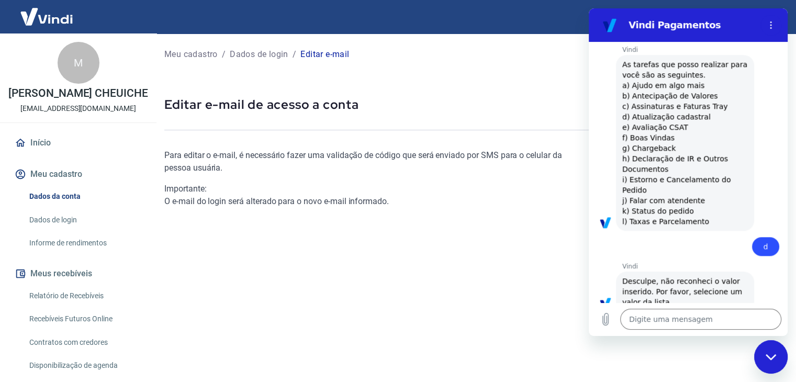
drag, startPoint x: 708, startPoint y: 97, endPoint x: 633, endPoint y: 95, distance: 75.4
click at [633, 95] on span "As tarefas que posso realizar para você são as seguintes. a) Ajudo em algo mais…" at bounding box center [685, 142] width 126 height 167
copy span "Atualização cadastral"
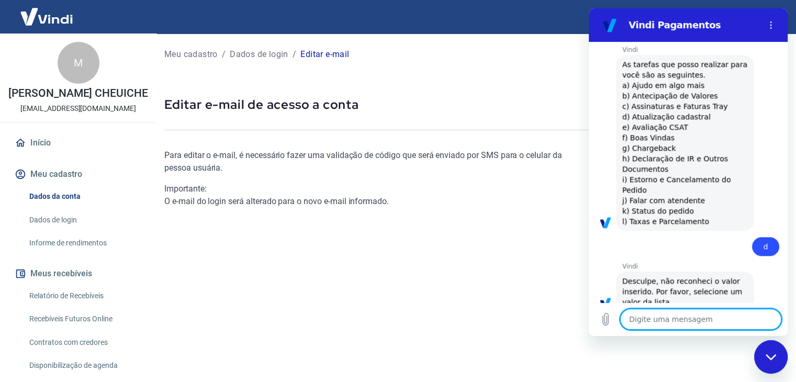
click at [643, 317] on textarea at bounding box center [700, 319] width 161 height 21
paste textarea "Atualização cadastral"
type textarea "Atualização cadastral"
type textarea "x"
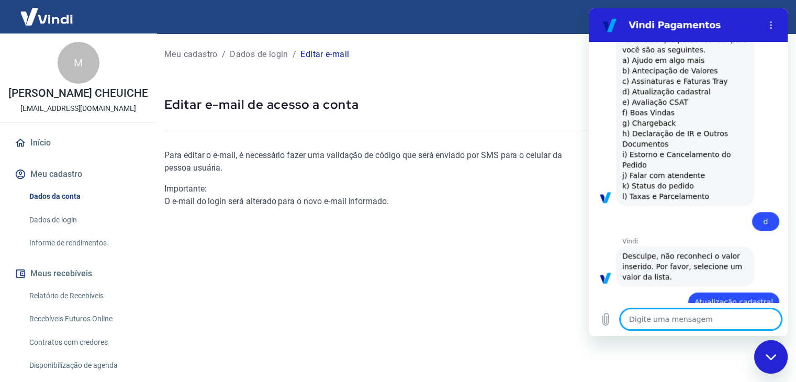
type textarea "x"
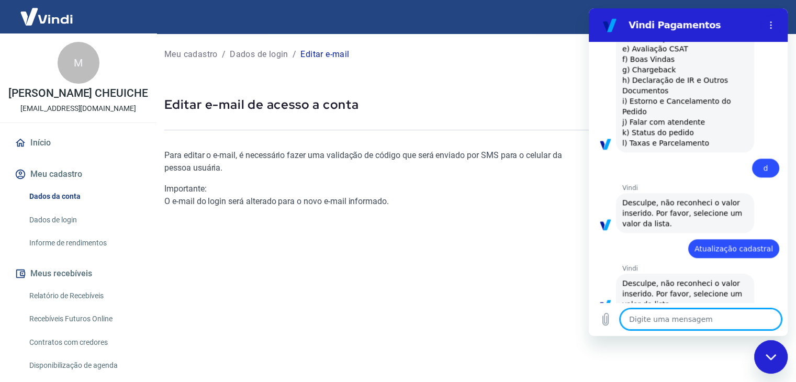
scroll to position [1045, 0]
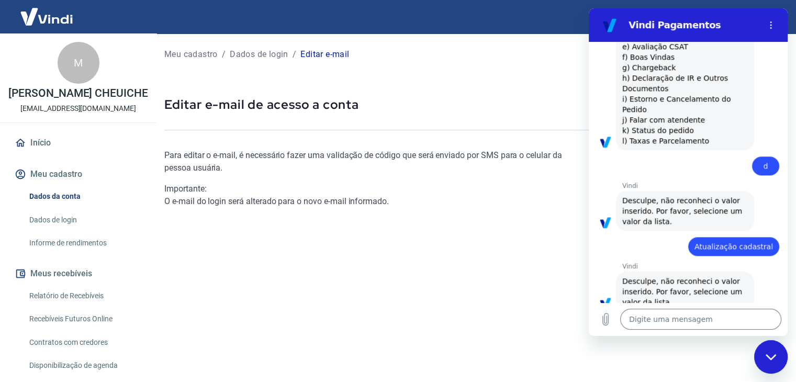
click at [630, 346] on div "Para editar o e-mail, é necessário fazer uma validação de código que será envia…" at bounding box center [473, 263] width 619 height 263
click at [654, 319] on textarea at bounding box center [700, 319] width 161 height 21
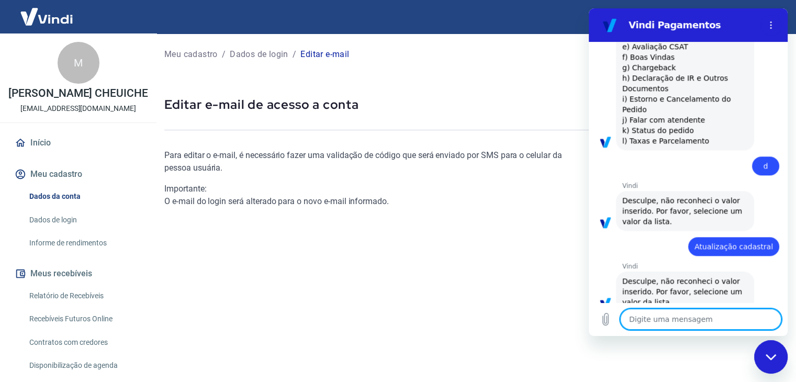
paste textarea "Atualização cadastral"
type textarea "Atualização cadastral"
type textarea "x"
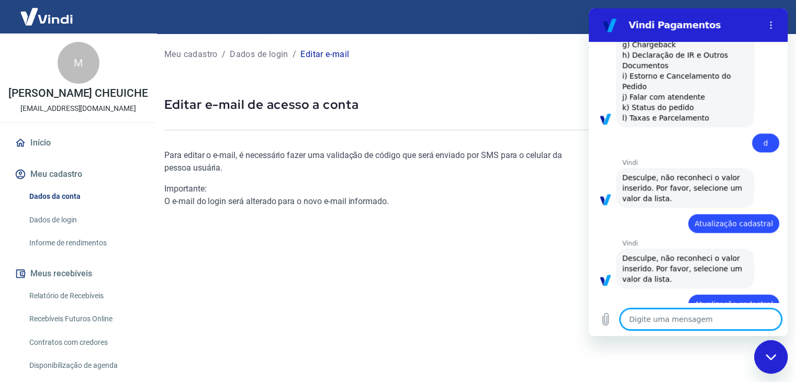
scroll to position [1070, 0]
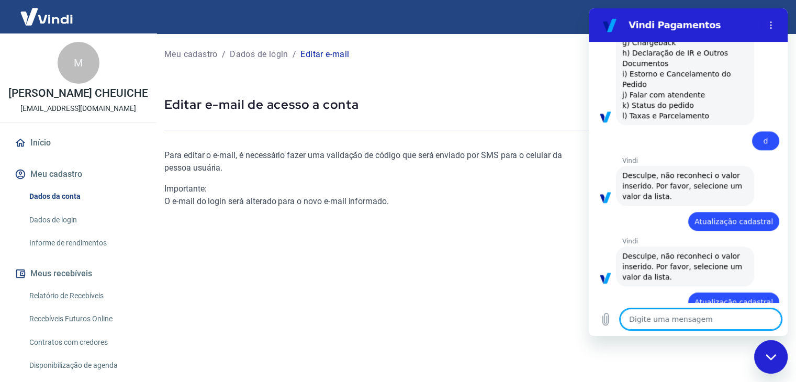
type textarea "x"
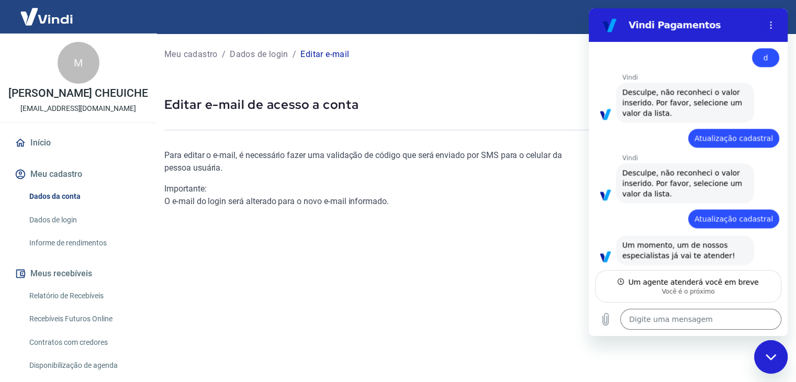
scroll to position [1143, 0]
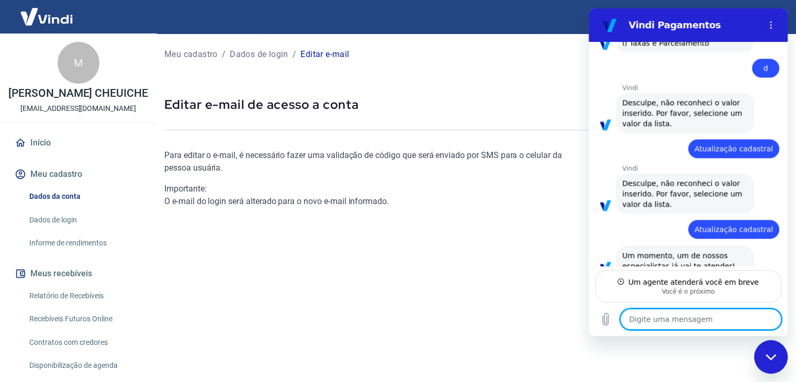
type textarea "o"
type textarea "x"
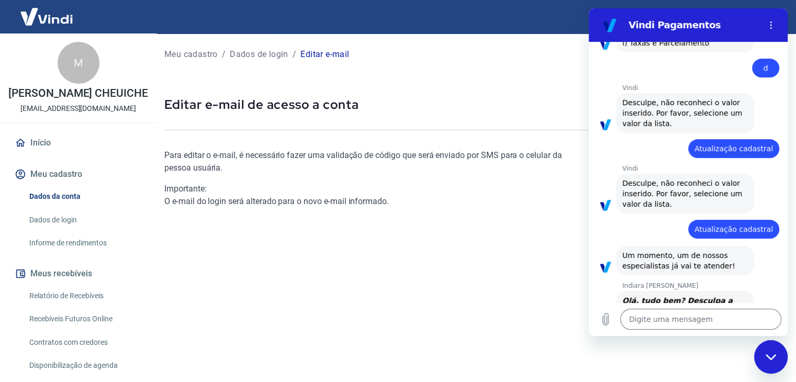
type textarea "x"
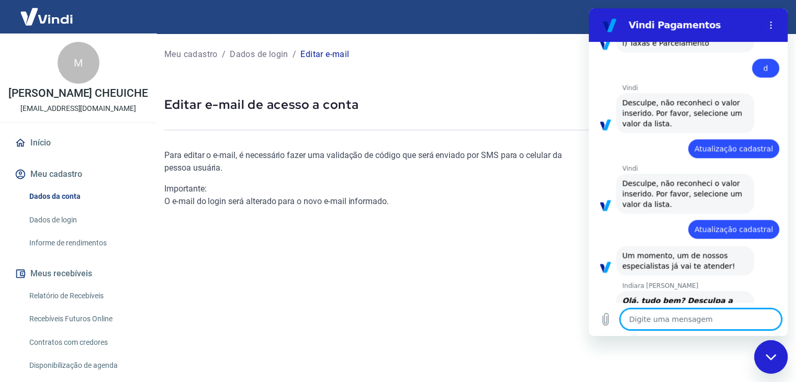
scroll to position [1193, 0]
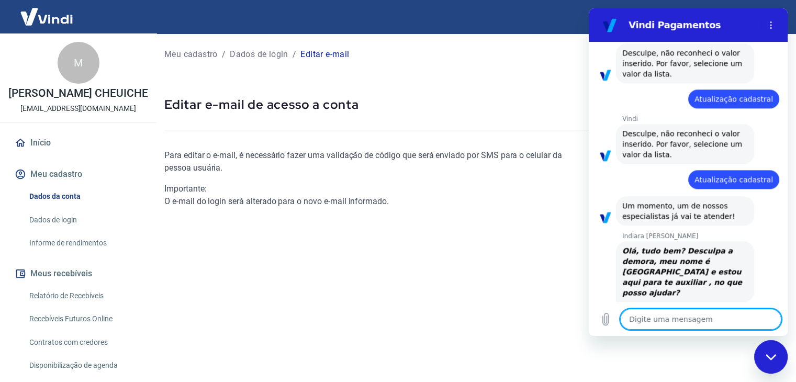
click at [676, 319] on textarea at bounding box center [700, 319] width 161 height 21
type textarea "O"
type textarea "x"
type textarea "Ol"
type textarea "x"
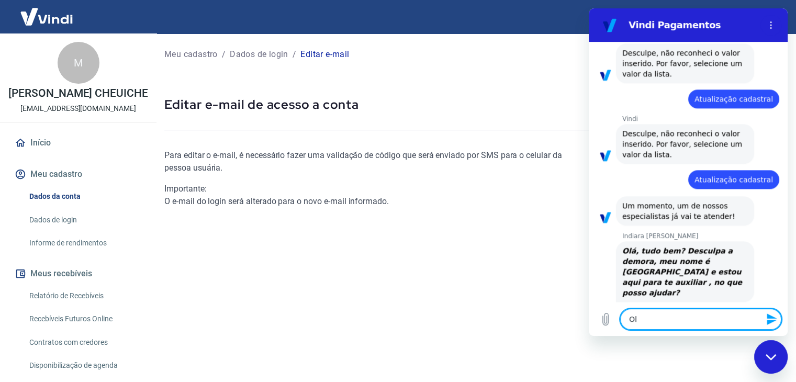
type textarea "Olá"
type textarea "x"
type textarea "Olá7"
type textarea "x"
type textarea "Olá"
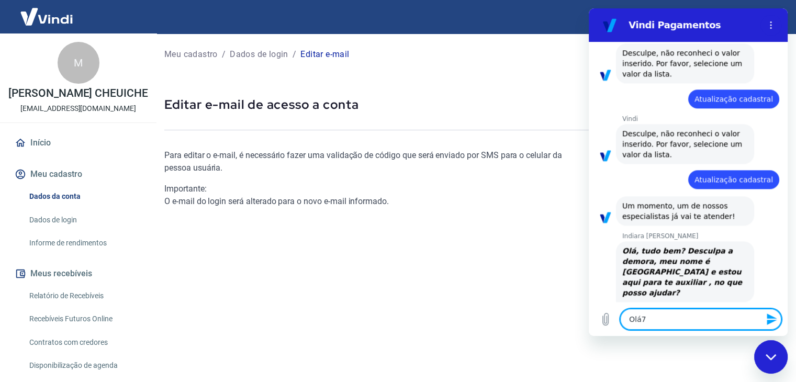
type textarea "x"
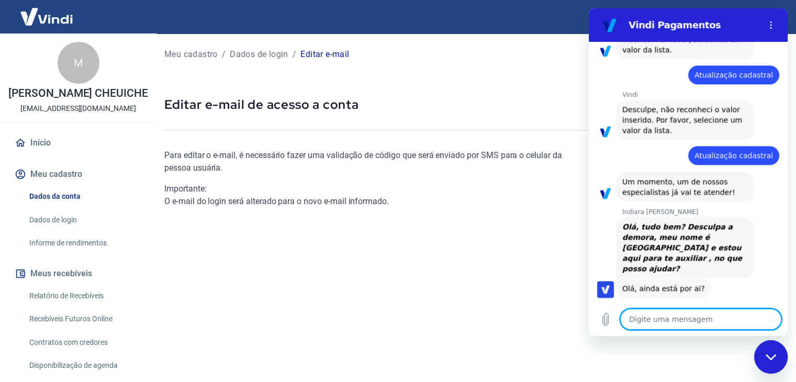
type textarea "x"
type textarea "E"
type textarea "x"
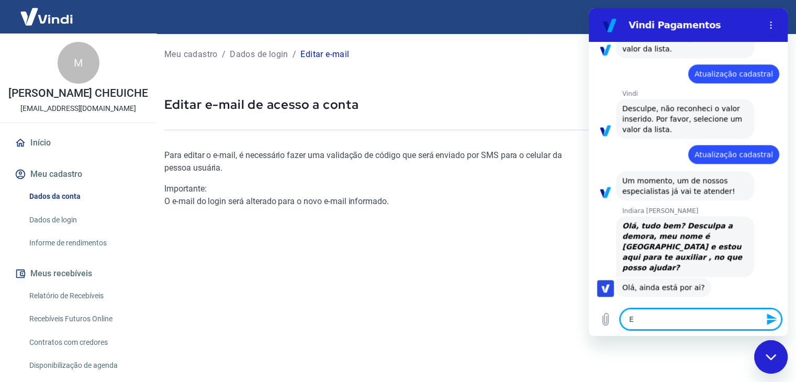
type textarea "Eu"
type textarea "x"
type textarea "Eu"
type textarea "x"
type textarea "Eu p"
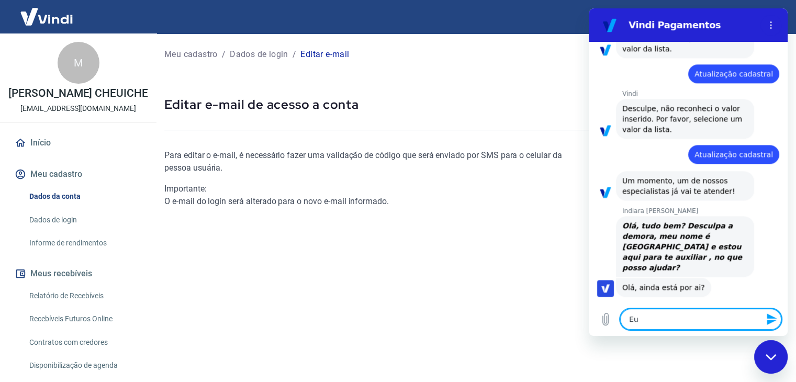
type textarea "x"
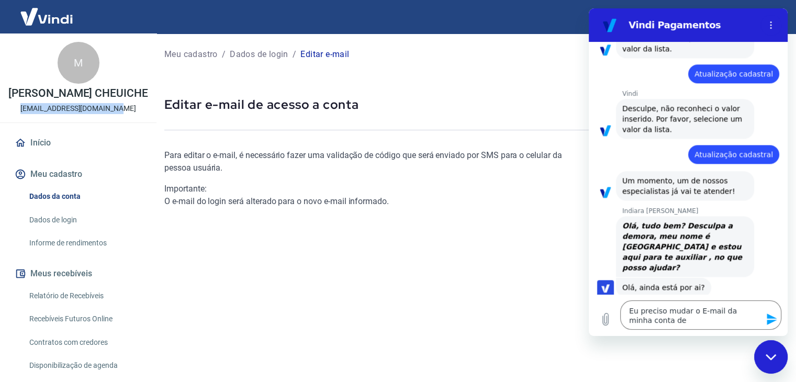
drag, startPoint x: 25, startPoint y: 118, endPoint x: 126, endPoint y: 119, distance: 101.5
click at [126, 119] on div "M MARCIO APPEL CHEUICHE marketing@bomsabor.com.br" at bounding box center [78, 77] width 156 height 89
copy p "[EMAIL_ADDRESS][DOMAIN_NAME]"
click at [679, 321] on textarea "Eu preciso mudar o E-mail da minha conta de" at bounding box center [700, 314] width 161 height 29
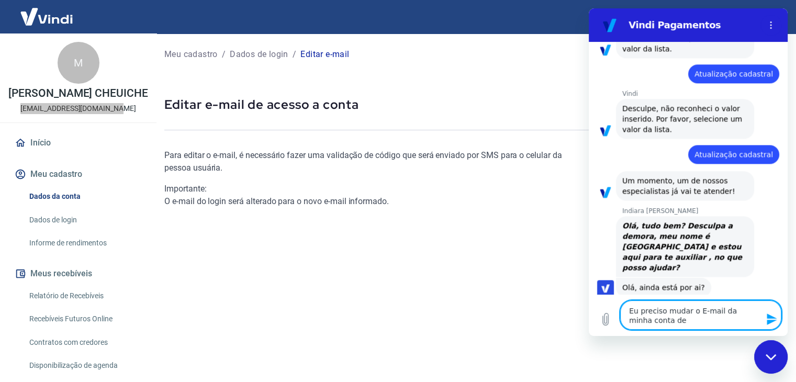
paste textarea "[EMAIL_ADDRESS][DOMAIN_NAME]"
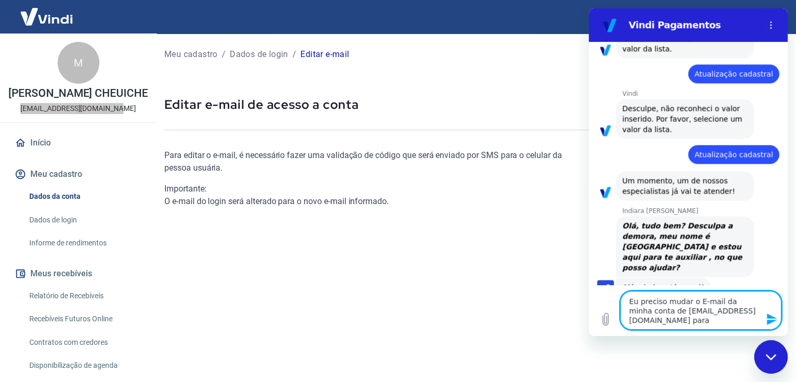
paste textarea "[EMAIL_ADDRESS][DOMAIN_NAME]"
drag, startPoint x: 676, startPoint y: 319, endPoint x: 648, endPoint y: 323, distance: 28.5
click at [648, 323] on textarea "Eu preciso mudar o E-mail da minha conta de marketing@bomsabor.com.br para mark…" at bounding box center [700, 310] width 161 height 39
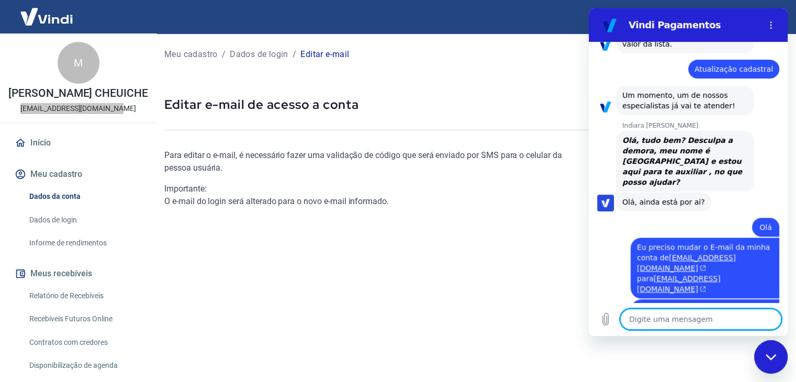
scroll to position [1305, 0]
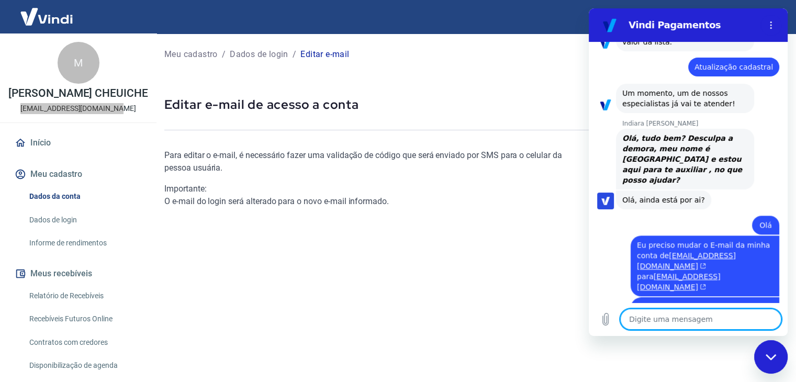
paste textarea "[EMAIL_ADDRESS][DOMAIN_NAME]"
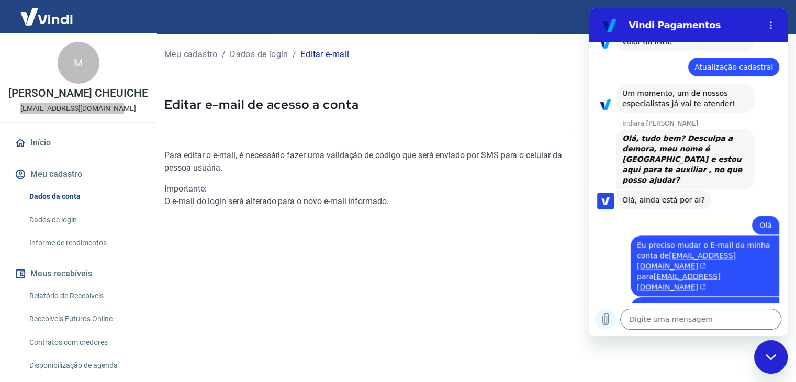
click at [605, 319] on icon "Carregar arquivo" at bounding box center [605, 319] width 13 height 13
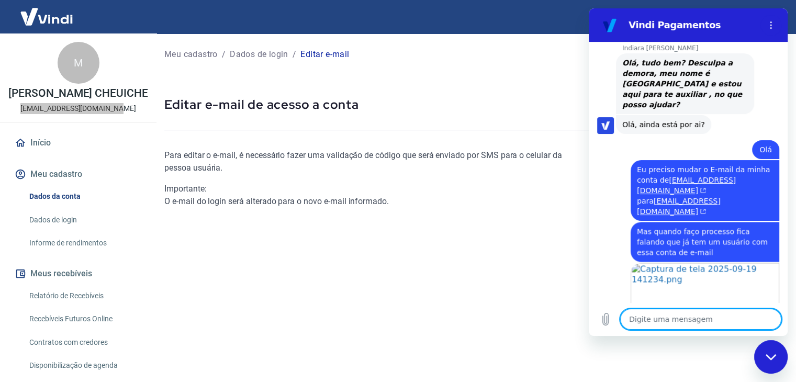
scroll to position [1383, 0]
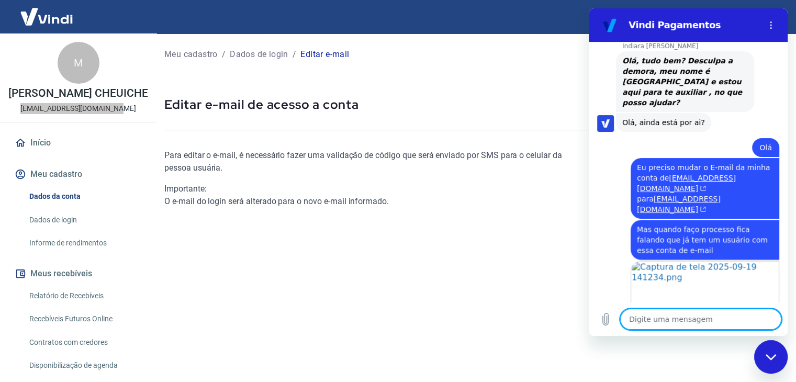
click at [677, 323] on textarea at bounding box center [700, 319] width 161 height 21
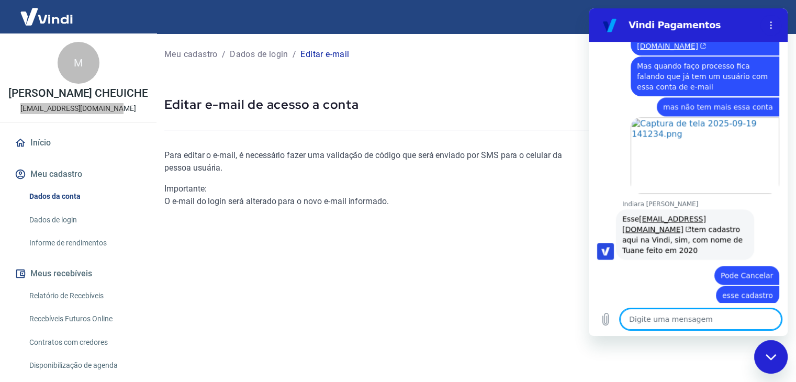
scroll to position [1548, 0]
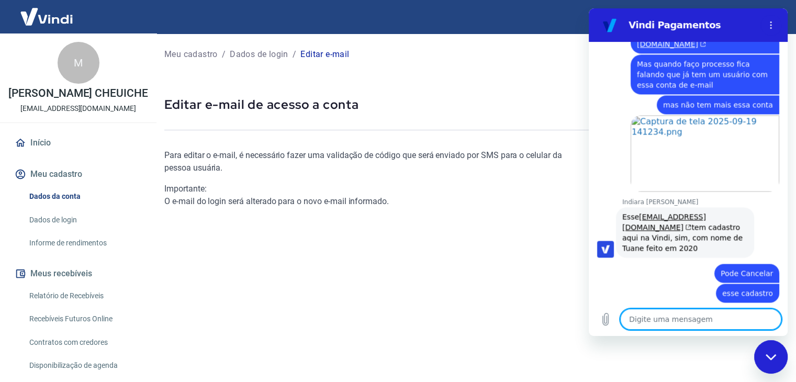
click at [299, 304] on div "Para editar o e-mail, é necessário fazer uma validação de código que será envia…" at bounding box center [370, 263] width 413 height 263
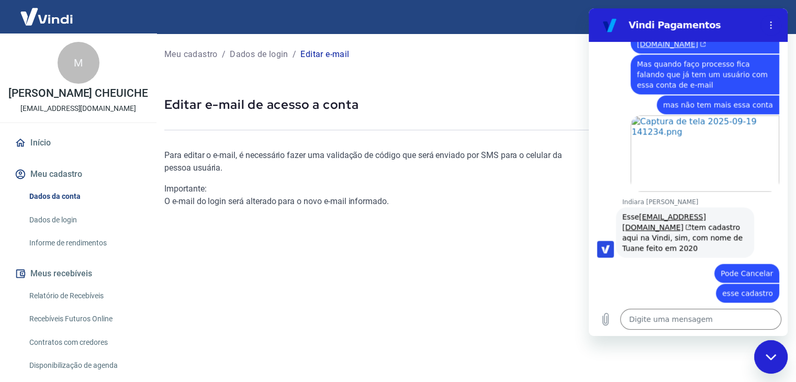
click at [769, 357] on icon "Fechar janela de mensagens" at bounding box center [770, 357] width 10 height 6
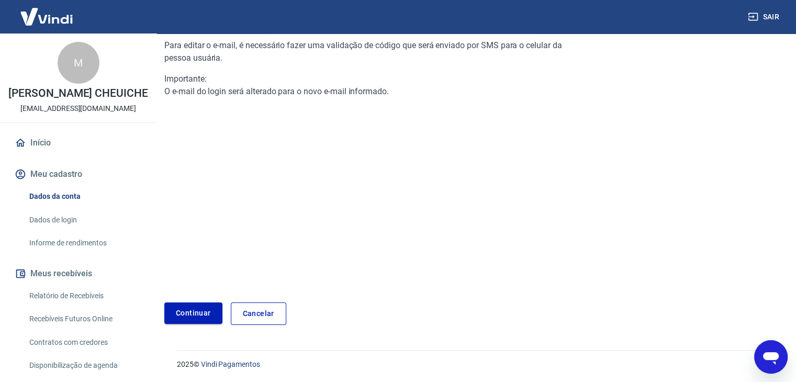
click at [186, 312] on link "Continuar" at bounding box center [193, 313] width 58 height 21
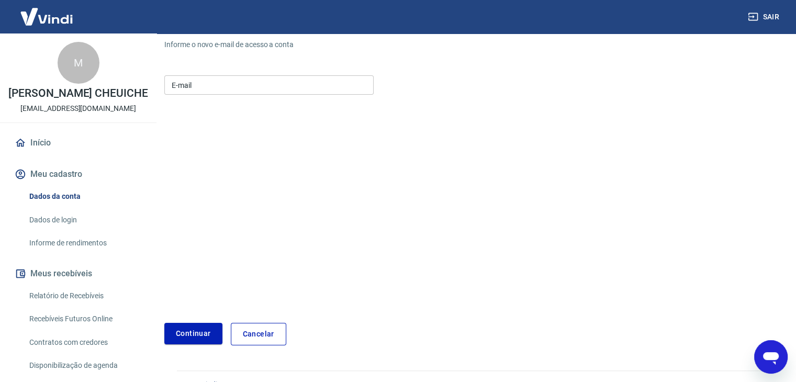
scroll to position [130, 0]
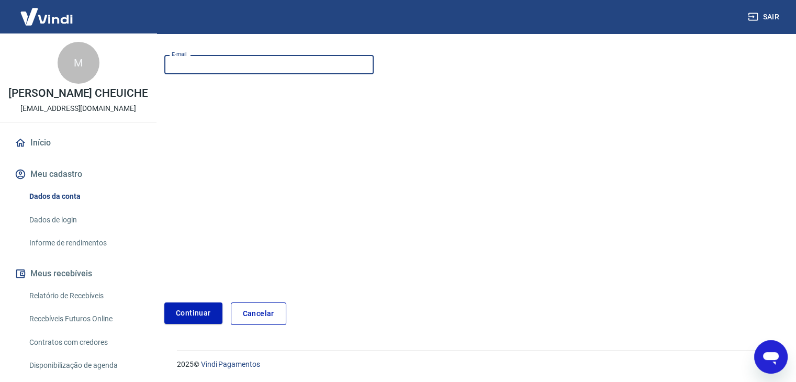
click at [193, 62] on input "E-mail" at bounding box center [268, 64] width 209 height 19
click at [184, 319] on button "Continuar" at bounding box center [193, 313] width 58 height 21
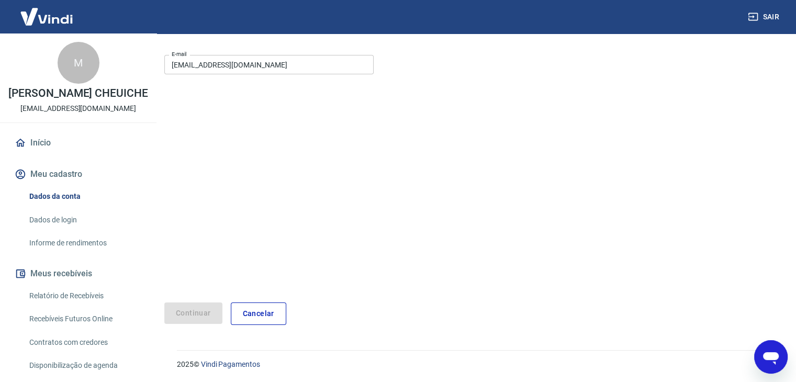
scroll to position [92, 0]
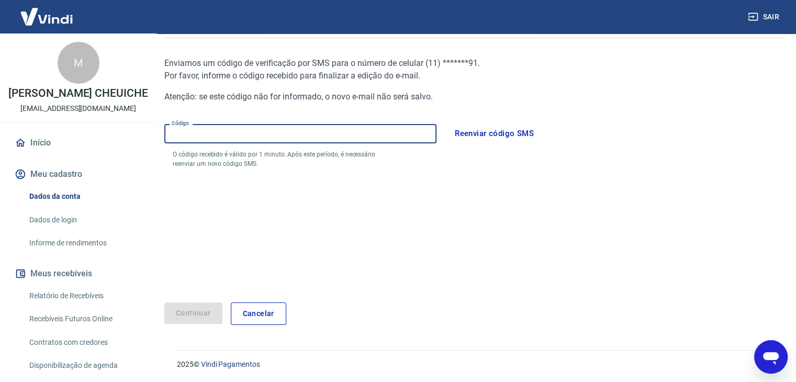
click at [214, 132] on input "Código" at bounding box center [300, 133] width 272 height 19
click at [777, 346] on div "Abrir janela de mensagens" at bounding box center [770, 356] width 31 height 31
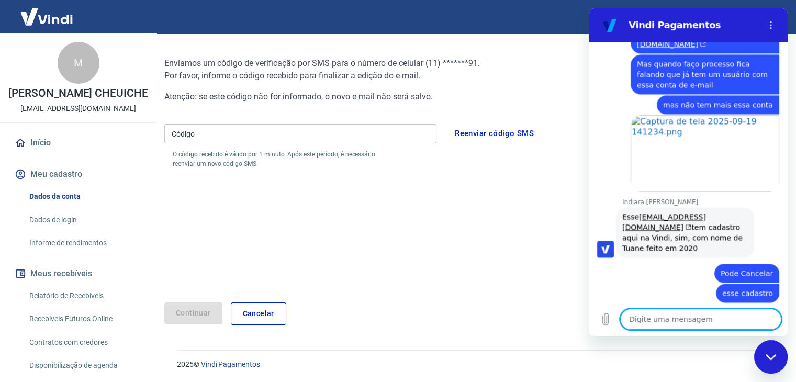
scroll to position [0, 0]
click at [706, 320] on textarea at bounding box center [700, 319] width 161 height 21
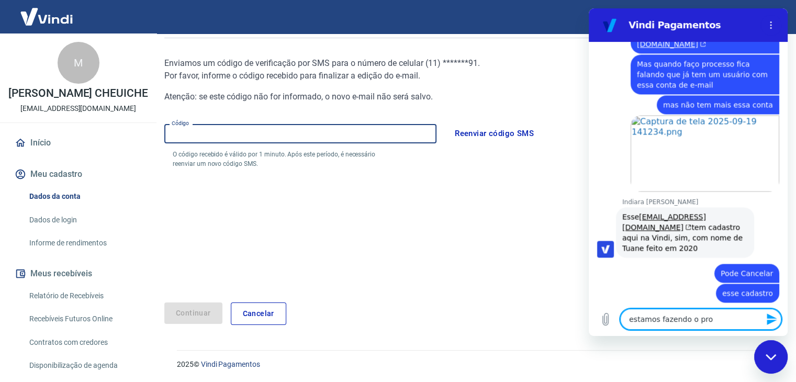
click at [360, 140] on input "Código" at bounding box center [300, 133] width 272 height 19
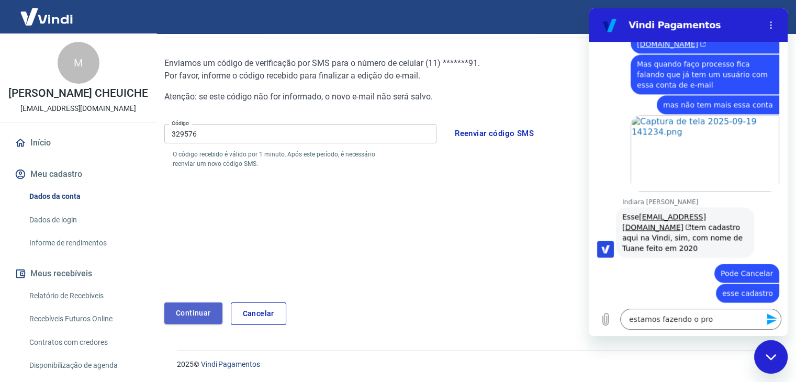
click at [181, 319] on button "Continuar" at bounding box center [193, 313] width 58 height 21
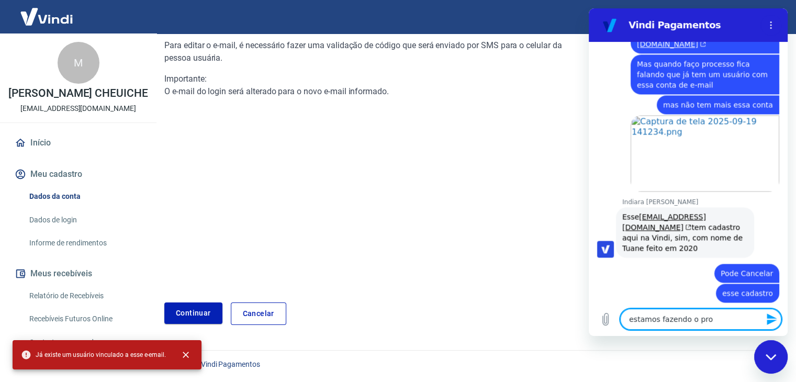
click at [689, 317] on textarea "estamos fazendo o pro" at bounding box center [700, 319] width 161 height 21
click at [684, 319] on textarea "estamos fazendo o pro" at bounding box center [700, 319] width 161 height 21
drag, startPoint x: 721, startPoint y: 323, endPoint x: 567, endPoint y: 322, distance: 153.9
click at [589, 322] on html "Vindi Pagamentos 14:09 diz: Olá Enviado · 14:09 Vindi Vindi diz: Olá, Marcio Ap…" at bounding box center [688, 172] width 199 height 328
paste textarea
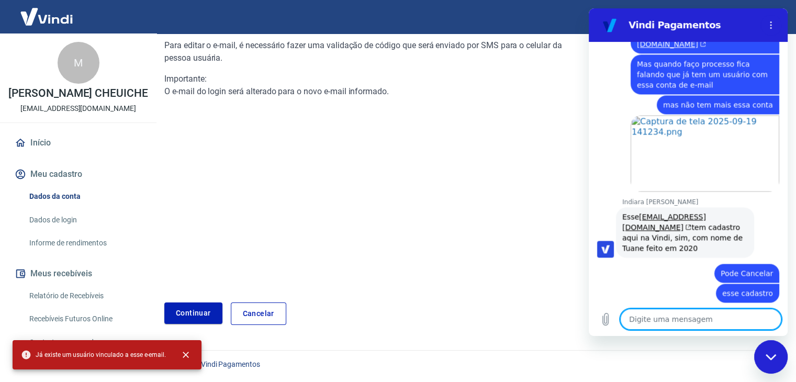
click at [595, 359] on div at bounding box center [688, 359] width 199 height 1
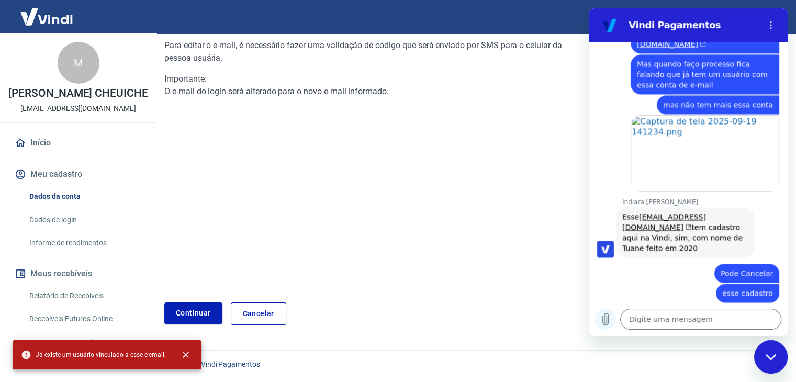
click at [603, 316] on icon "Carregar arquivo" at bounding box center [605, 319] width 13 height 13
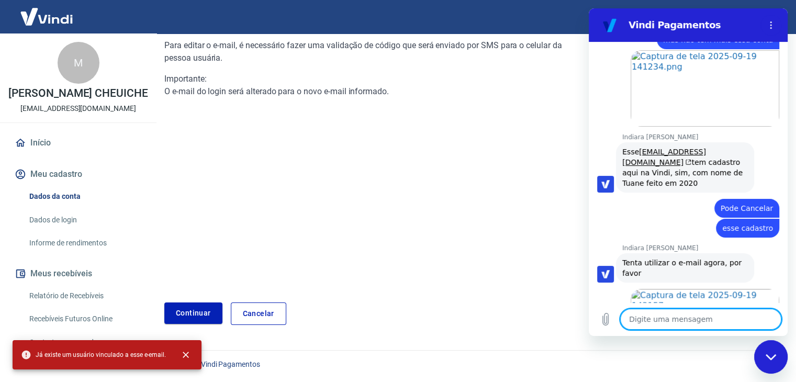
scroll to position [1631, 0]
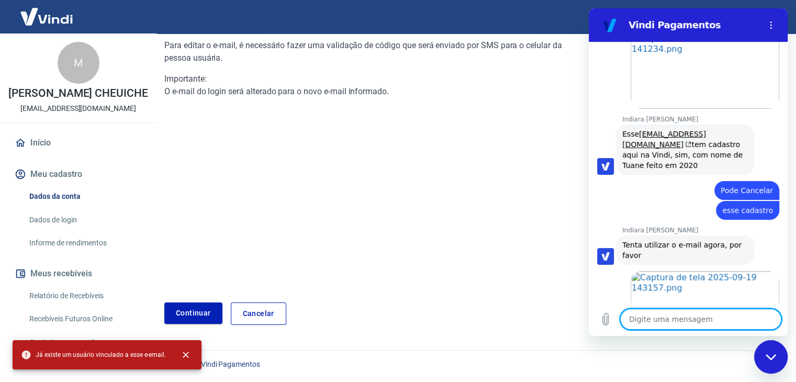
click at [675, 322] on textarea at bounding box center [700, 319] width 161 height 21
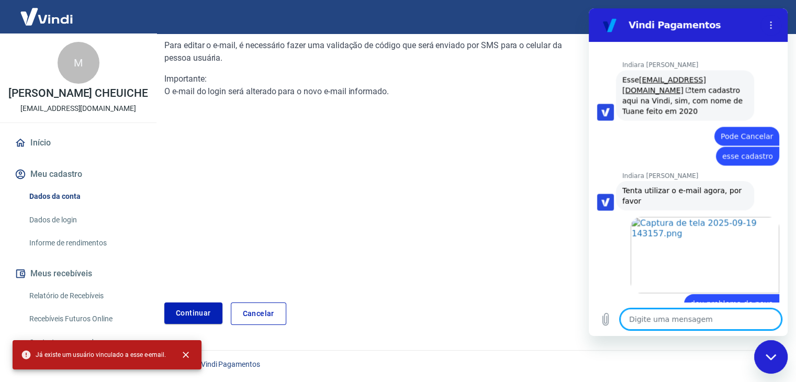
scroll to position [1763, 0]
click at [657, 319] on textarea at bounding box center [700, 319] width 161 height 21
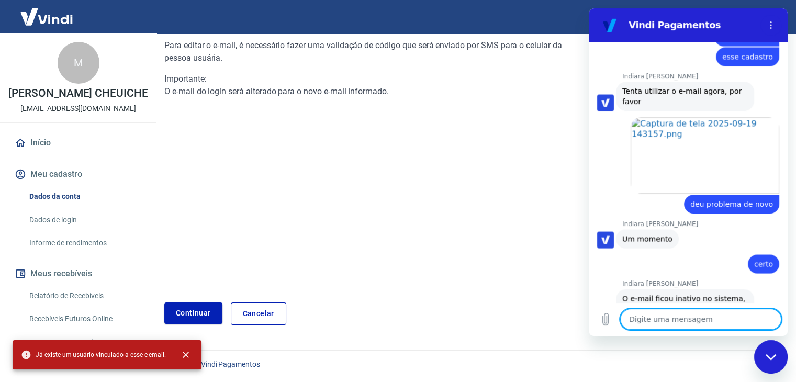
scroll to position [1864, 0]
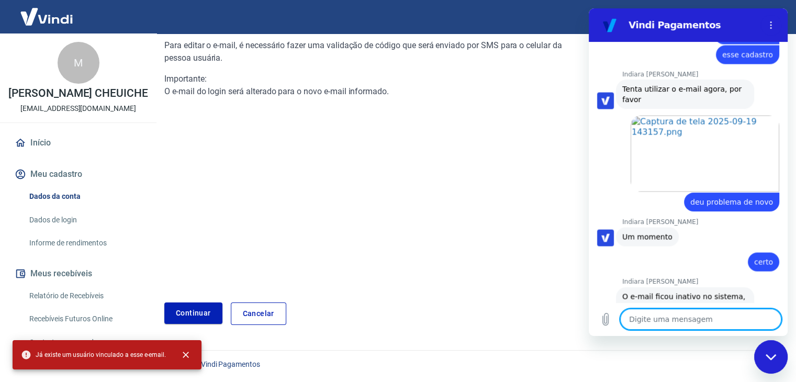
click at [636, 318] on textarea at bounding box center [700, 319] width 161 height 21
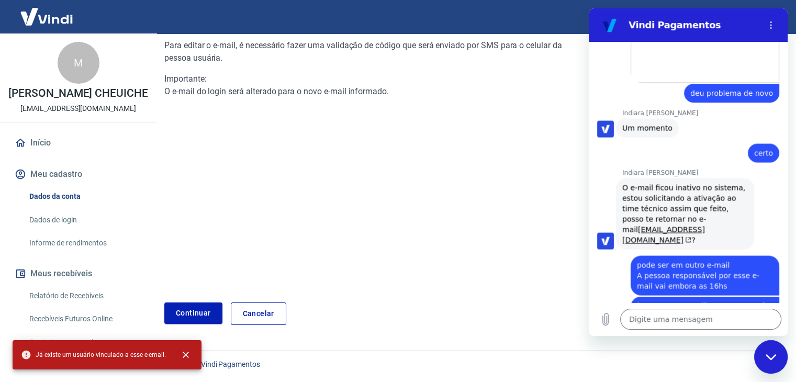
scroll to position [1975, 0]
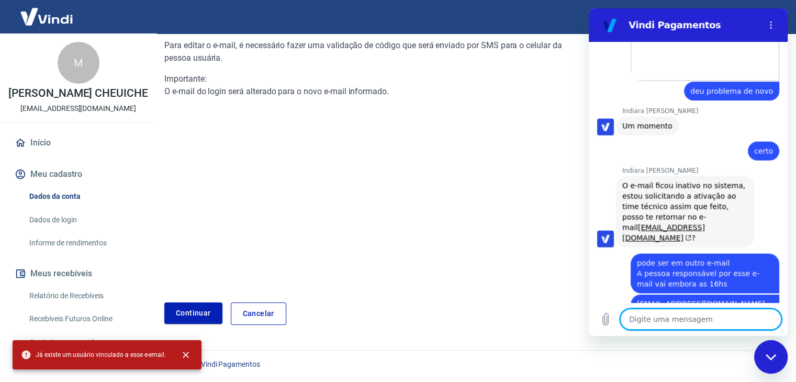
click at [689, 321] on textarea at bounding box center [700, 319] width 161 height 21
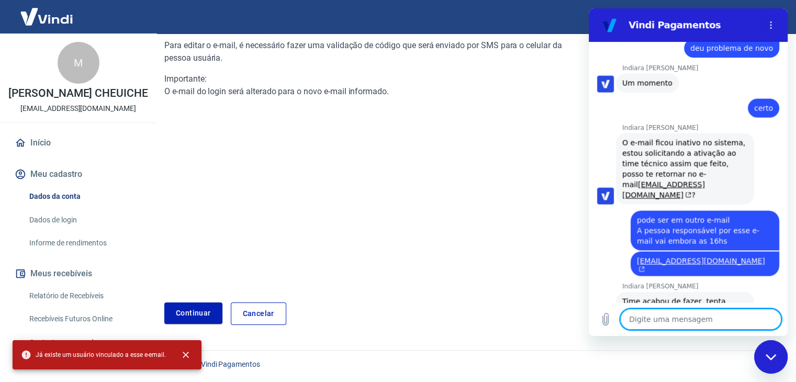
scroll to position [2020, 0]
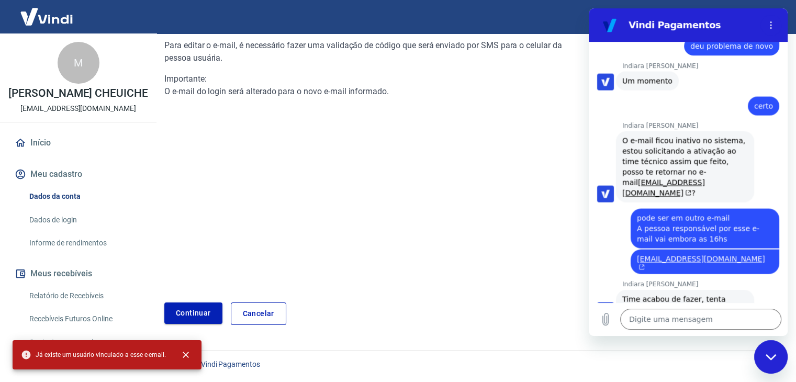
click at [193, 306] on link "Continuar" at bounding box center [193, 313] width 58 height 21
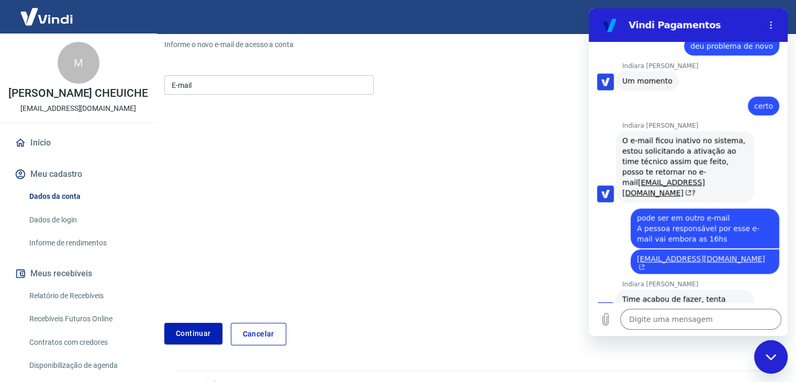
scroll to position [130, 0]
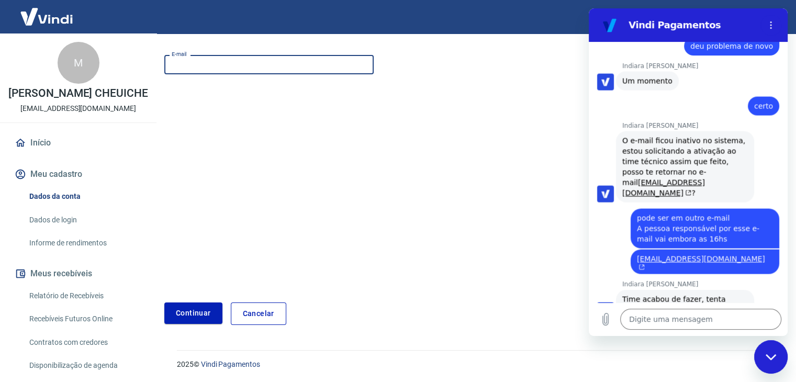
click at [229, 66] on input "E-mail" at bounding box center [268, 64] width 209 height 19
click at [188, 312] on button "Continuar" at bounding box center [193, 313] width 58 height 21
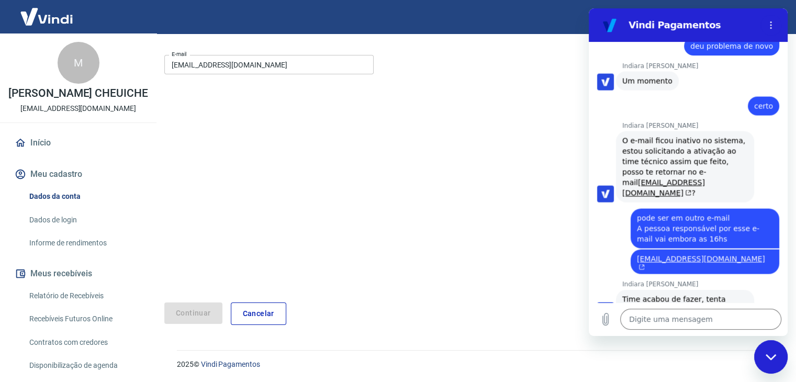
scroll to position [92, 0]
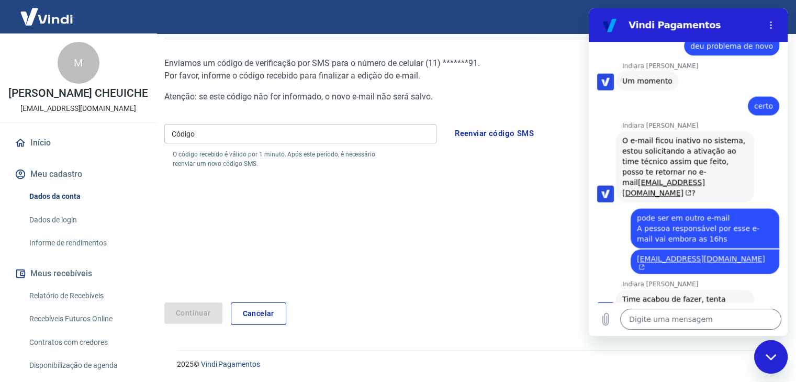
click at [216, 135] on input "Código" at bounding box center [300, 133] width 272 height 19
click at [196, 318] on button "Continuar" at bounding box center [193, 313] width 58 height 21
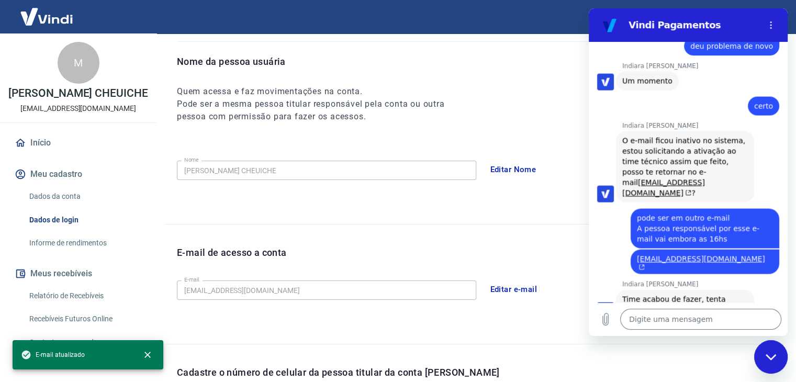
scroll to position [287, 0]
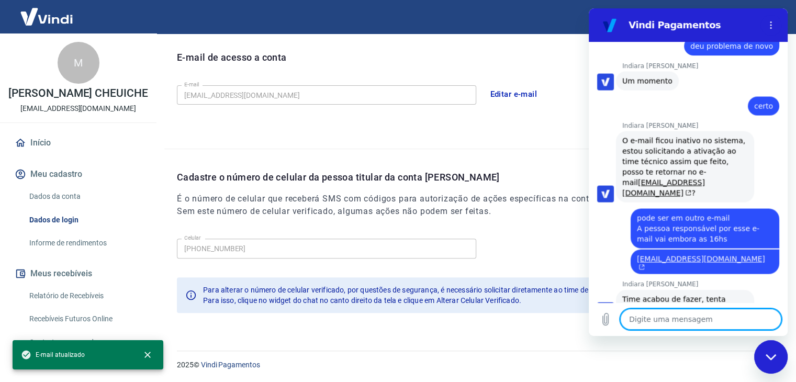
click at [637, 324] on textarea at bounding box center [700, 319] width 161 height 21
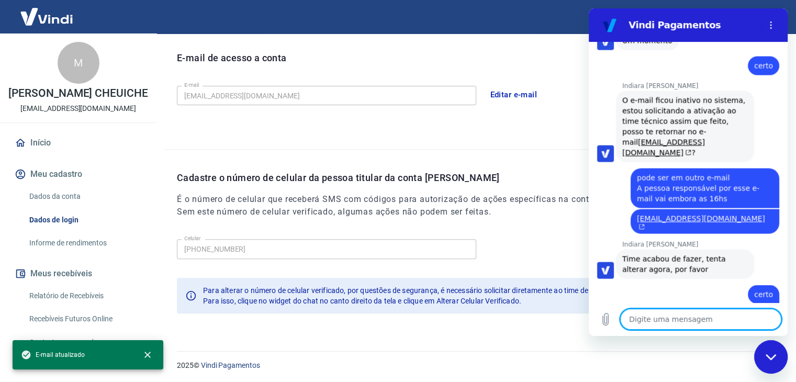
scroll to position [288, 0]
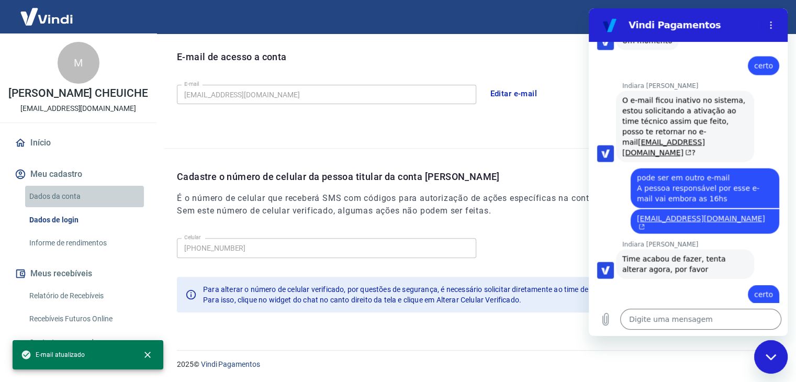
click at [86, 206] on link "Dados da conta" at bounding box center [84, 196] width 119 height 21
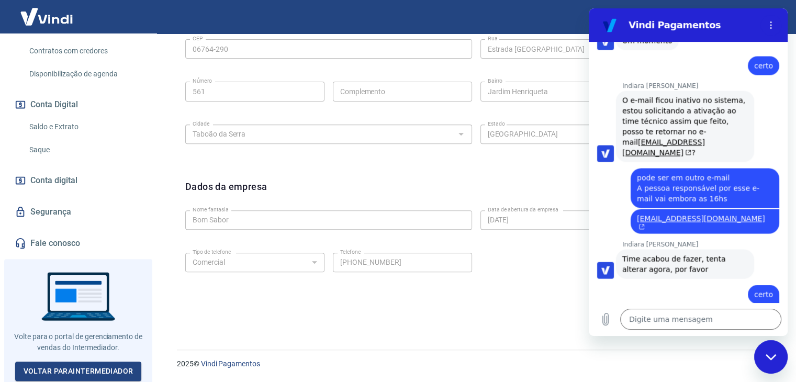
scroll to position [301, 0]
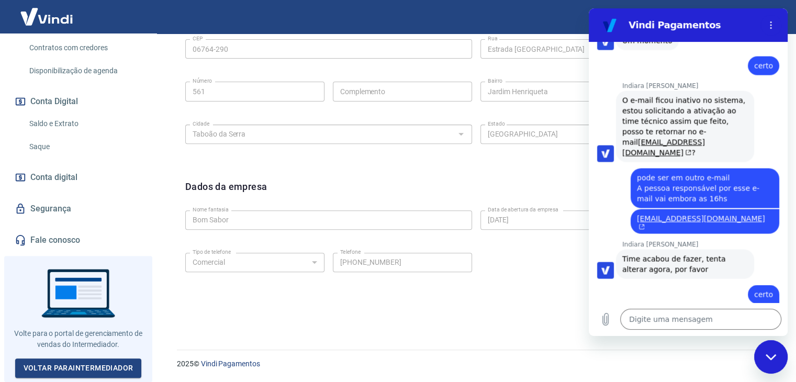
click at [57, 206] on link "Segurança" at bounding box center [78, 208] width 131 height 23
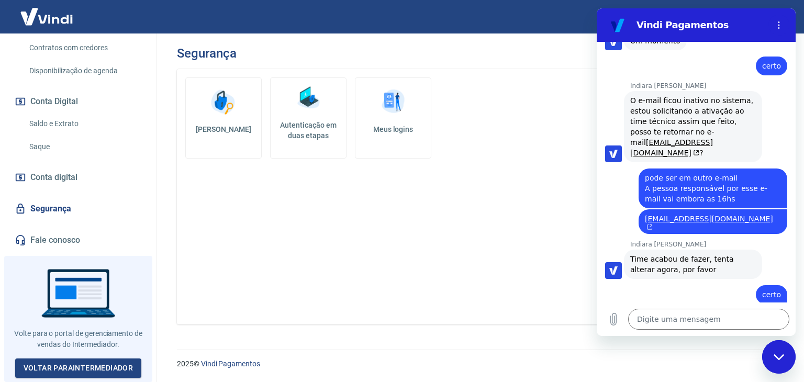
click at [782, 356] on icon "Fechar janela de mensagens" at bounding box center [778, 357] width 10 height 6
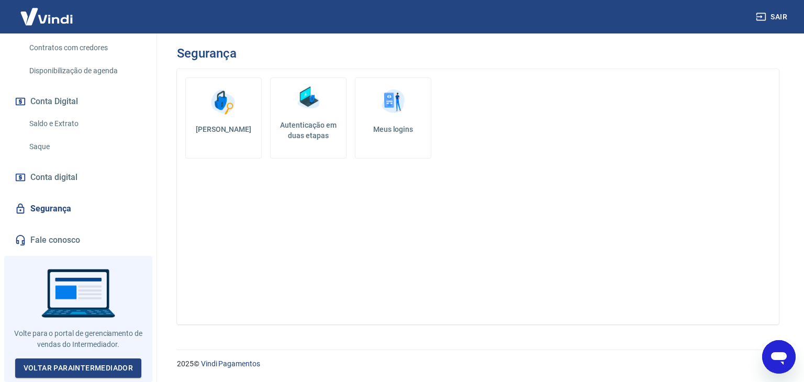
click at [410, 121] on link "Meus logins" at bounding box center [393, 117] width 76 height 81
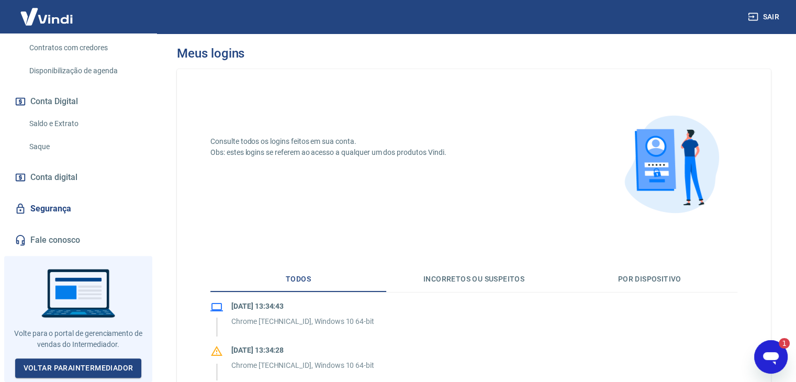
click at [765, 356] on icon "Abrir janela de mensagens, 1 mensagem não lida" at bounding box center [771, 358] width 16 height 13
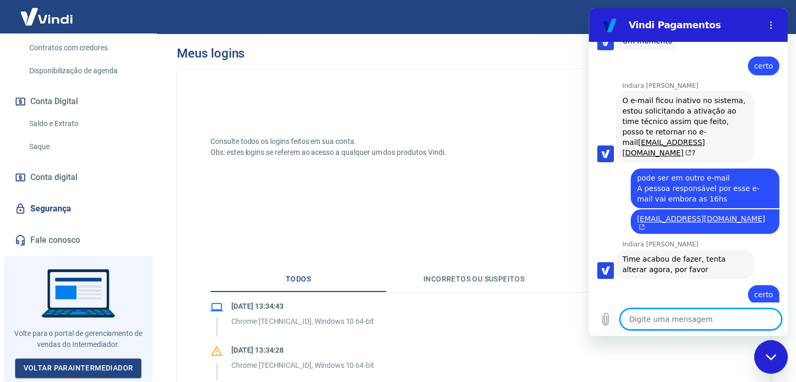
scroll to position [2174, 0]
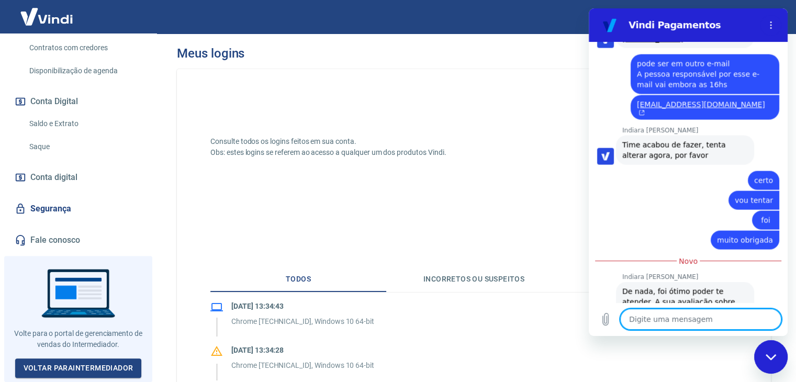
click at [770, 362] on div "Fechar janela de mensagens" at bounding box center [770, 356] width 31 height 31
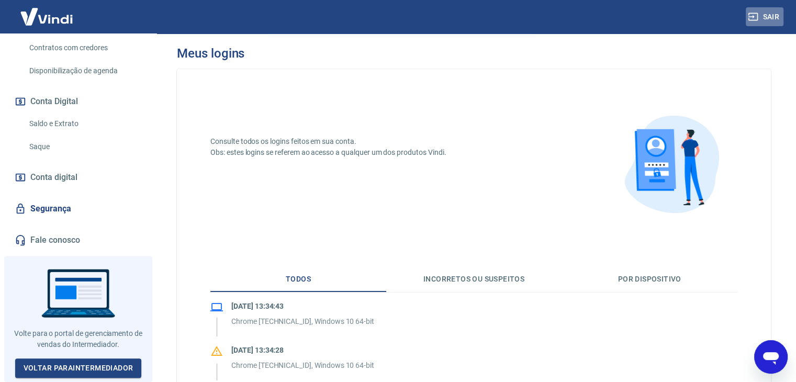
click at [771, 10] on button "Sair" at bounding box center [765, 16] width 38 height 19
